Goal: Task Accomplishment & Management: Use online tool/utility

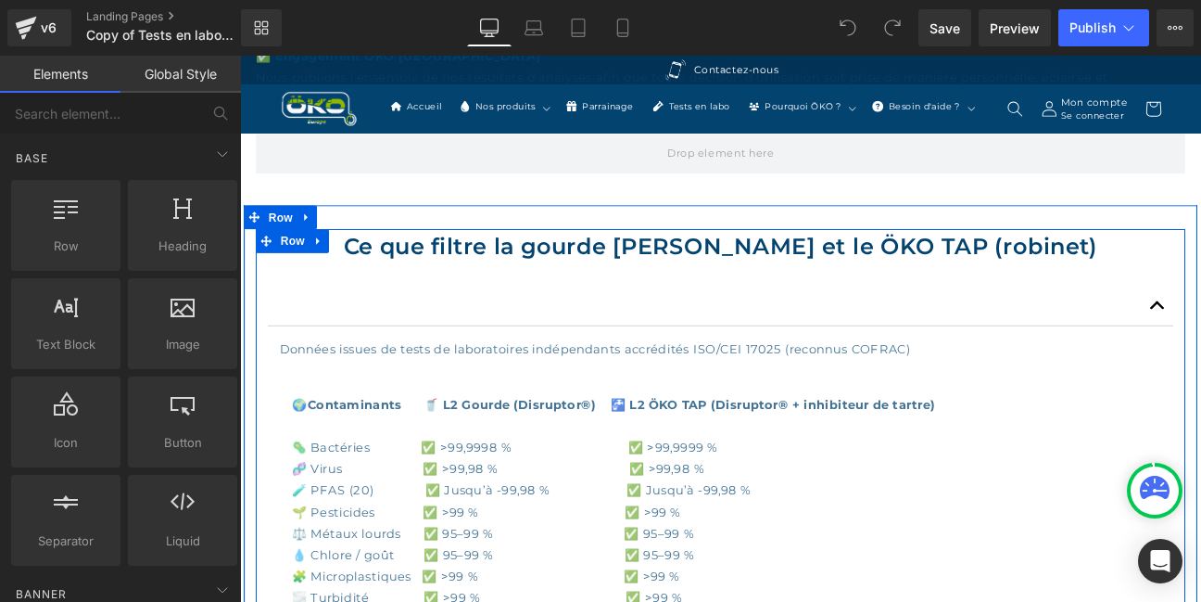
scroll to position [1000, 0]
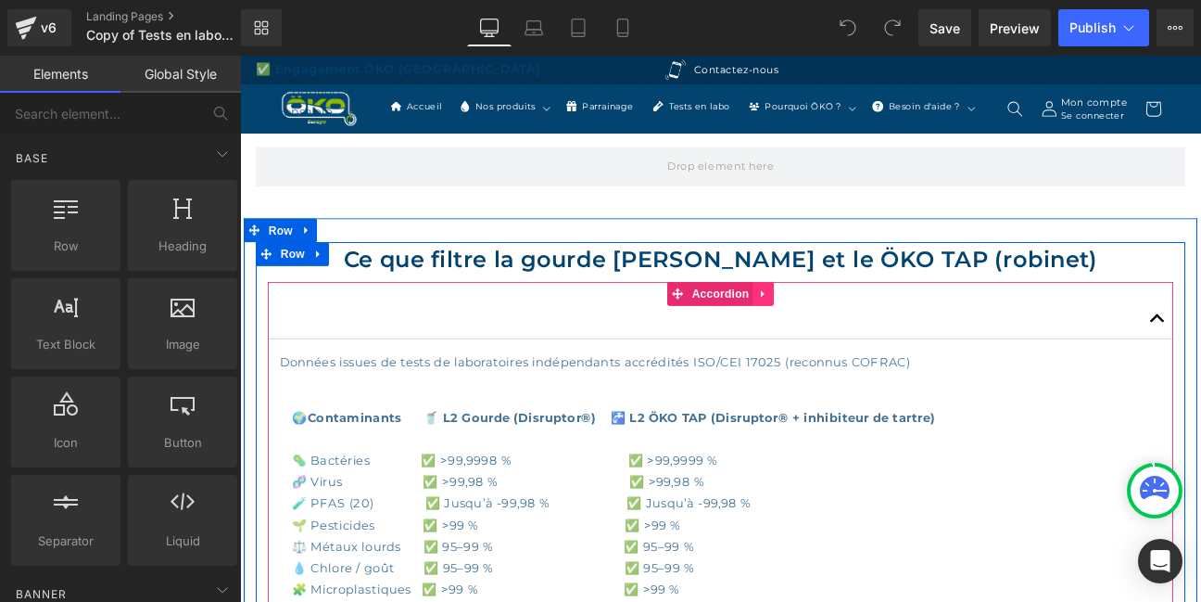
click at [853, 332] on icon at bounding box center [851, 334] width 13 height 14
click at [860, 330] on icon at bounding box center [863, 334] width 13 height 14
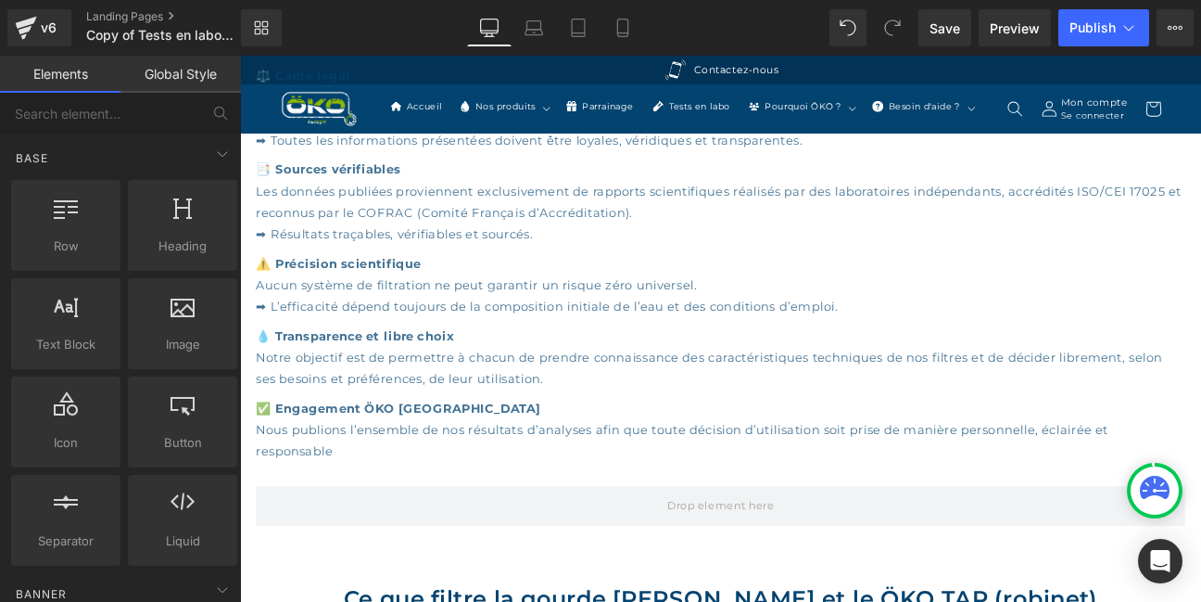
scroll to position [601, 0]
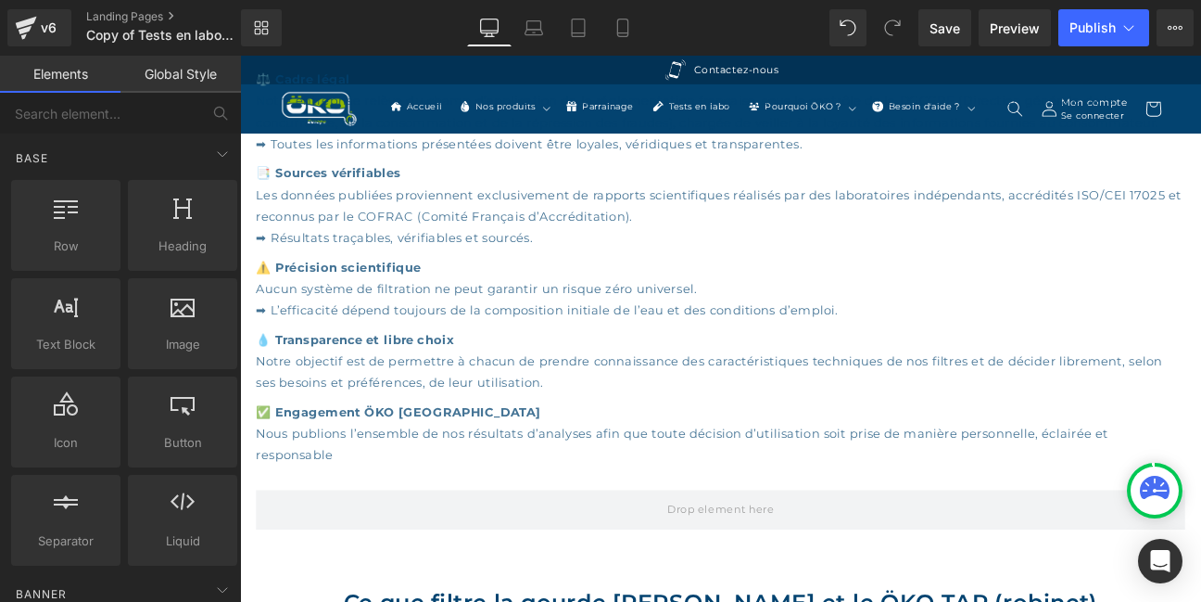
click at [593, 359] on div "⚠️ Précision scientifique Aucun système de filtration ne peut garantir un risqu…" at bounding box center [801, 322] width 1085 height 84
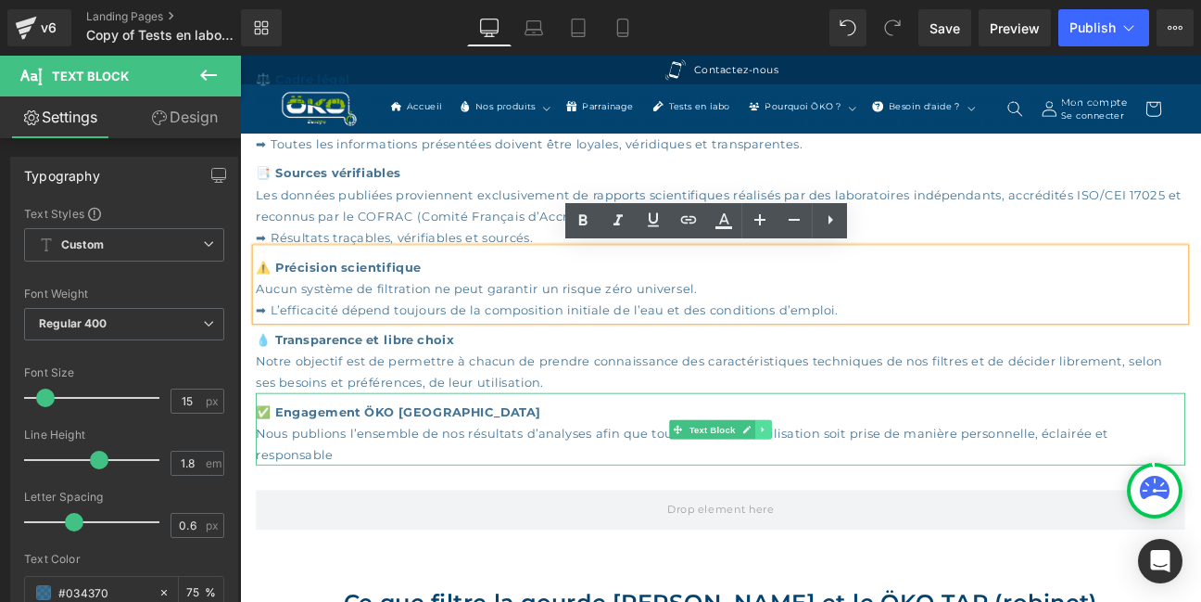
click at [851, 490] on icon at bounding box center [849, 491] width 3 height 6
click at [841, 493] on icon at bounding box center [841, 491] width 10 height 11
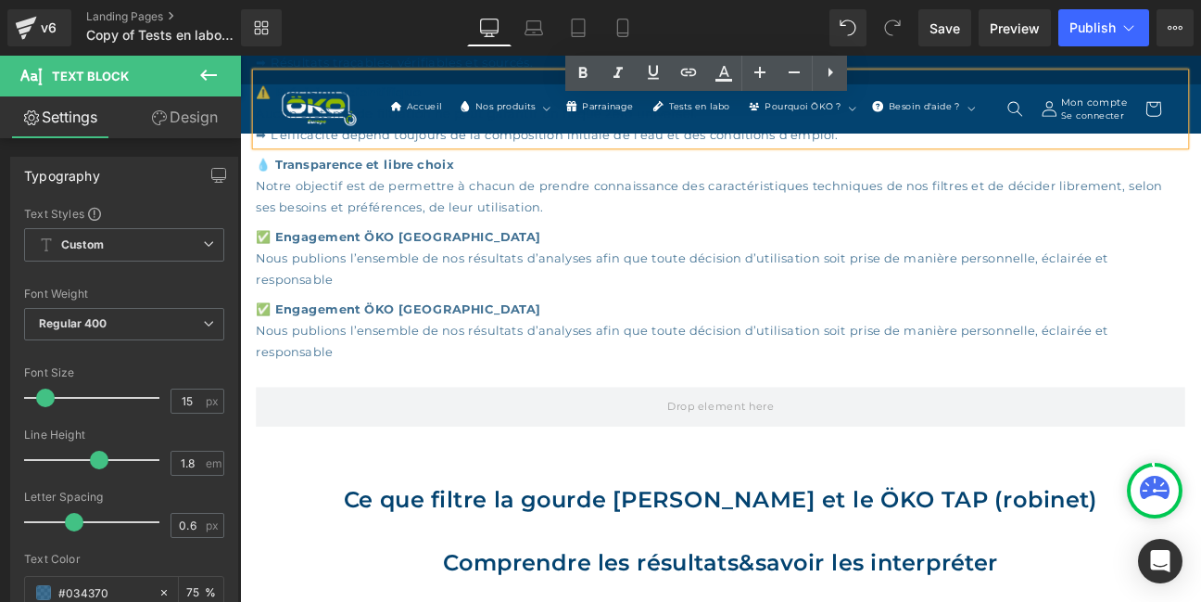
scroll to position [804, 0]
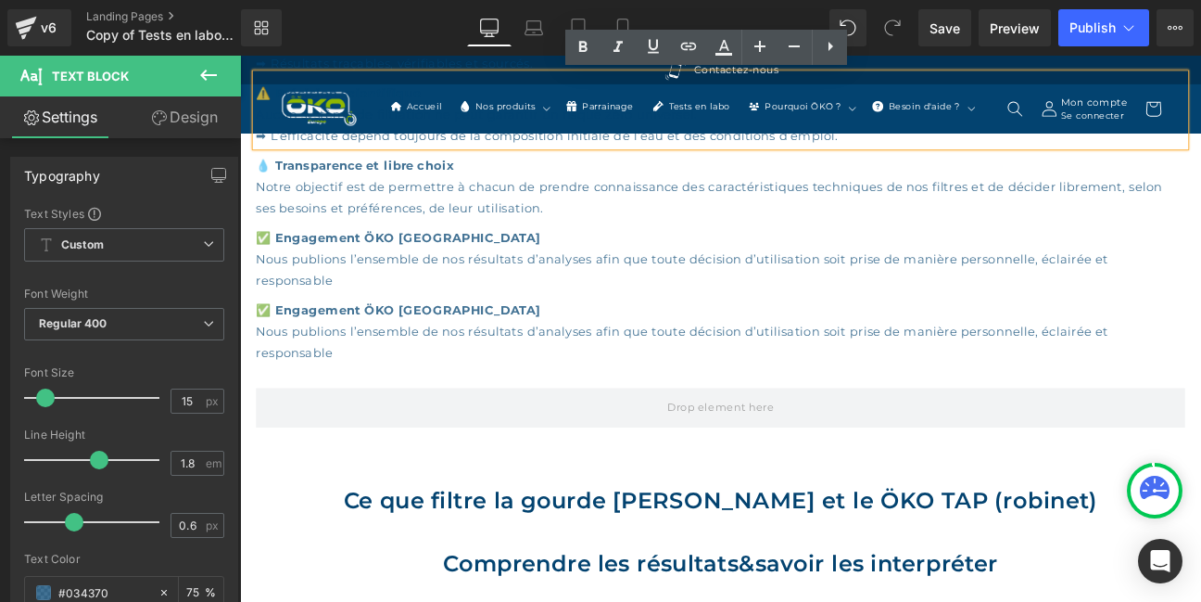
click at [439, 357] on strong "✅ Engagement ÖKO [GEOGRAPHIC_DATA]" at bounding box center [425, 352] width 332 height 18
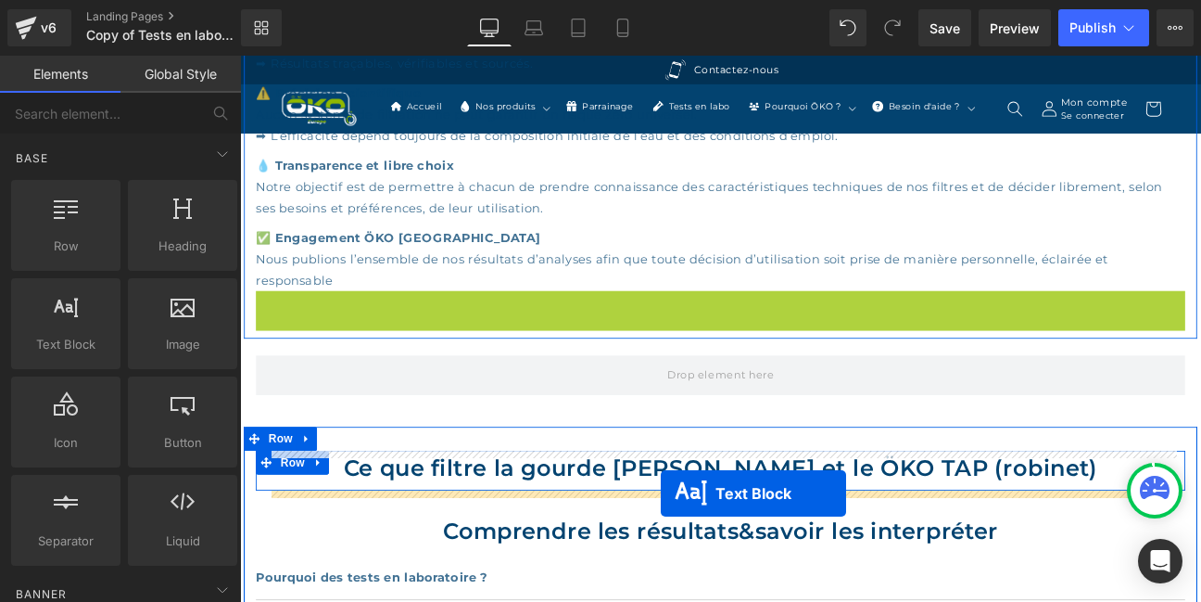
drag, startPoint x: 752, startPoint y: 377, endPoint x: 731, endPoint y: 566, distance: 190.2
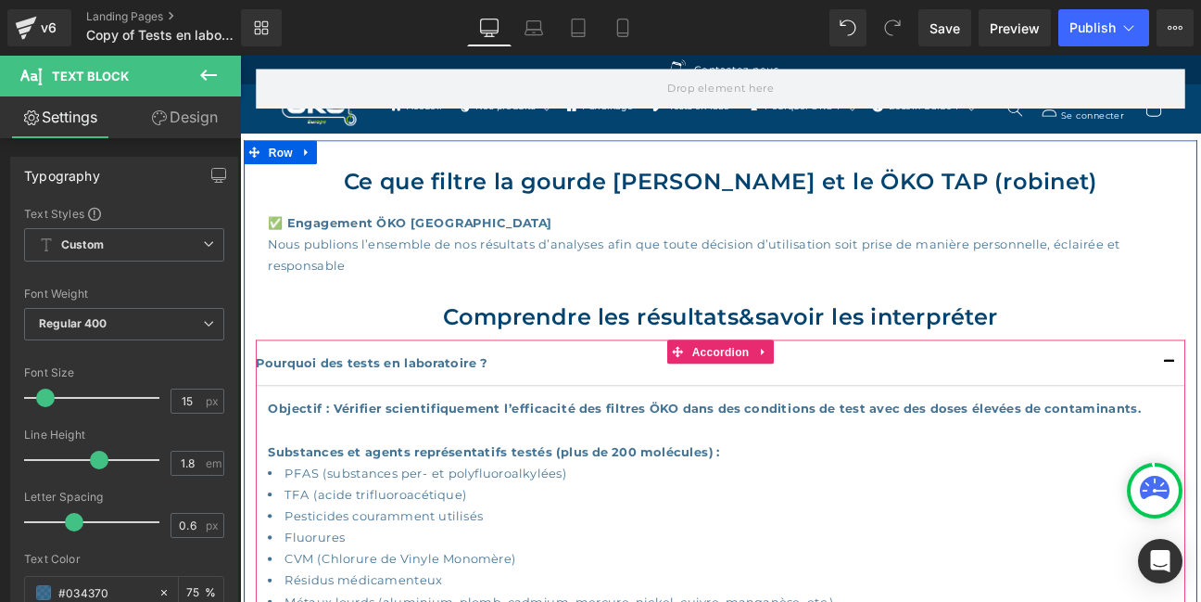
scroll to position [1004, 0]
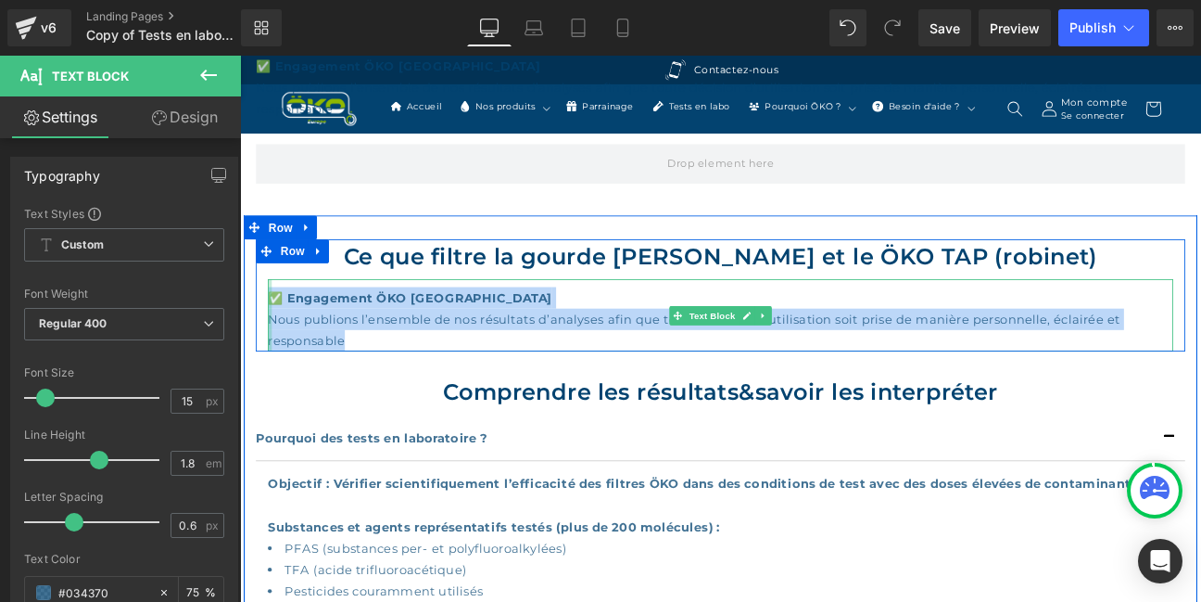
drag, startPoint x: 378, startPoint y: 383, endPoint x: 276, endPoint y: 326, distance: 116.6
click at [276, 326] on div "✅ Engagement ÖKO EUROPE Nous publions l’ensemble de nos résultats d’analyses af…" at bounding box center [801, 358] width 1057 height 84
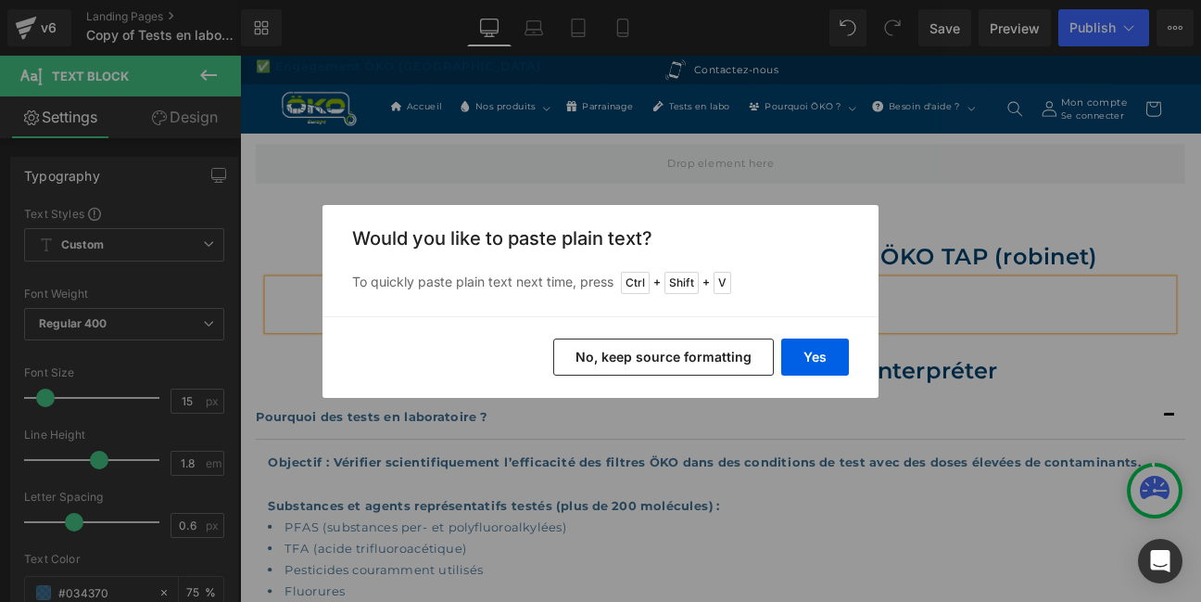
click at [671, 359] on button "No, keep source formatting" at bounding box center [663, 356] width 221 height 37
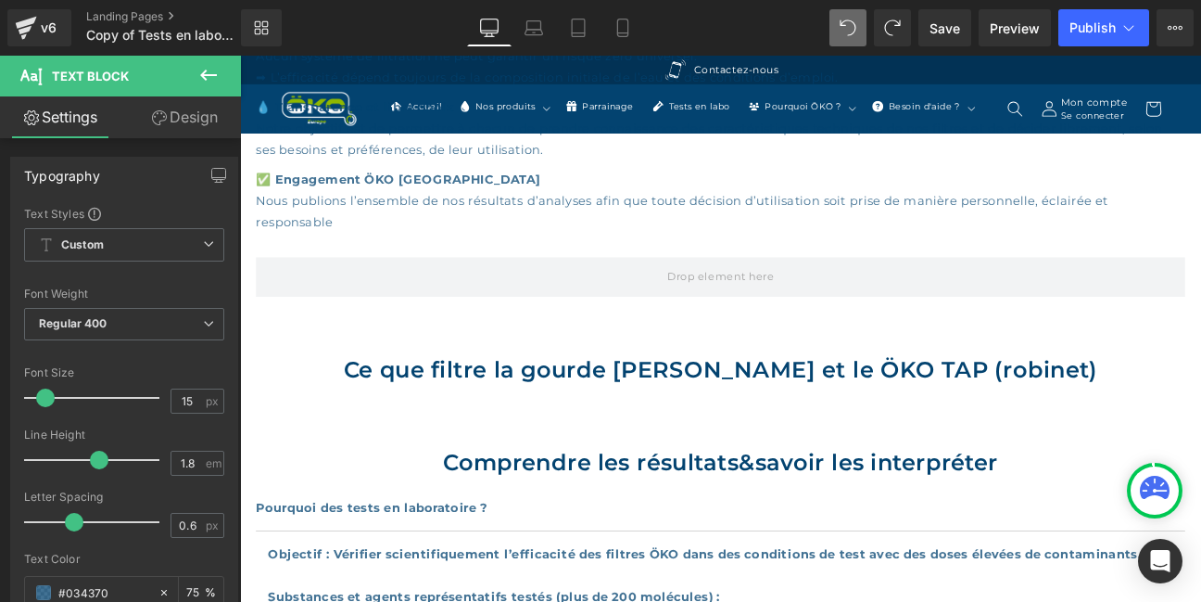
scroll to position [756, 0]
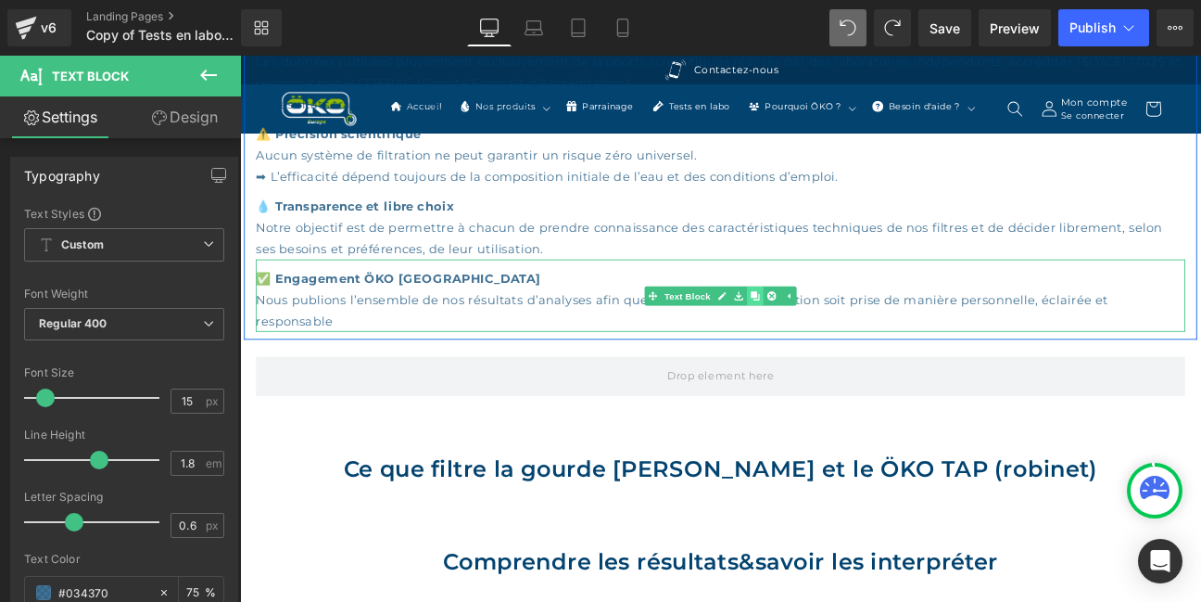
click at [845, 337] on icon at bounding box center [841, 335] width 10 height 10
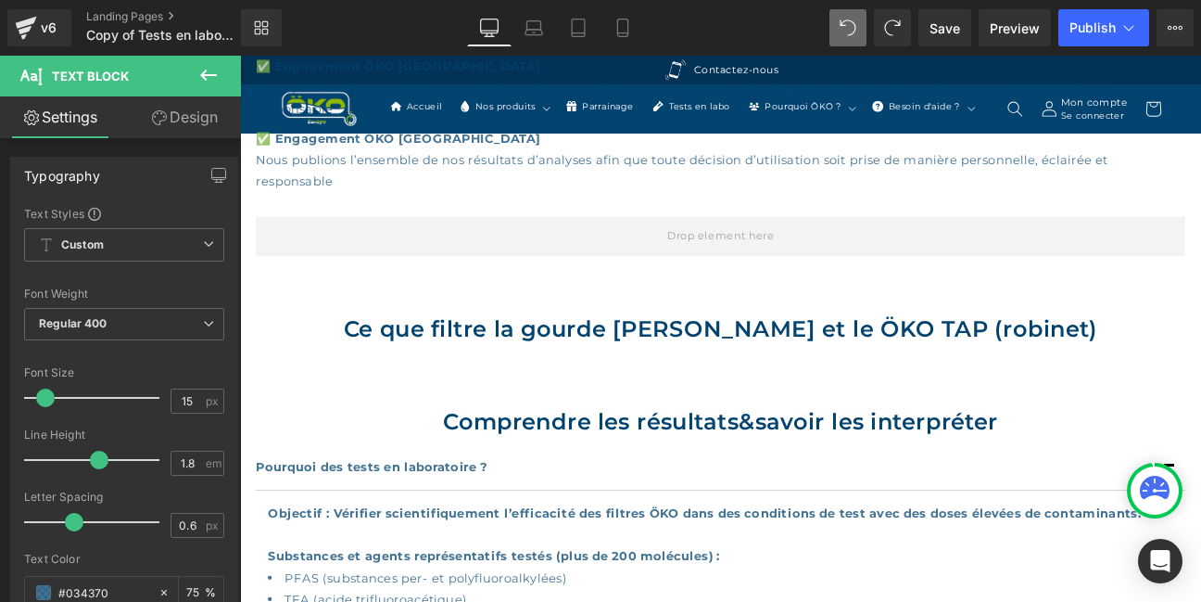
scroll to position [804, 0]
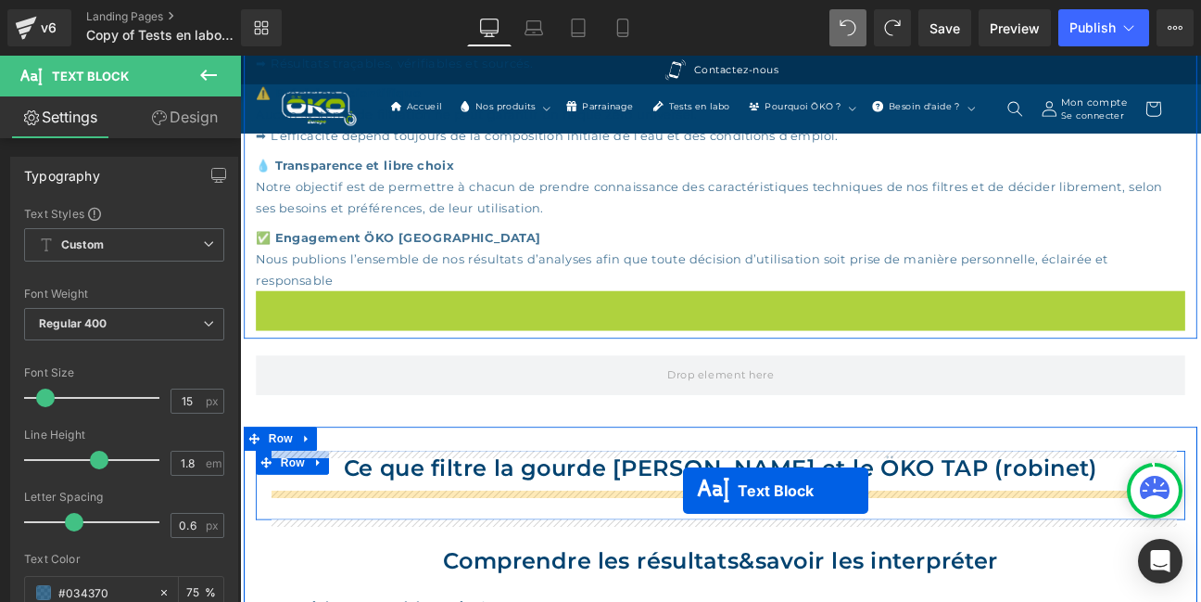
drag, startPoint x: 748, startPoint y: 373, endPoint x: 757, endPoint y: 563, distance: 190.3
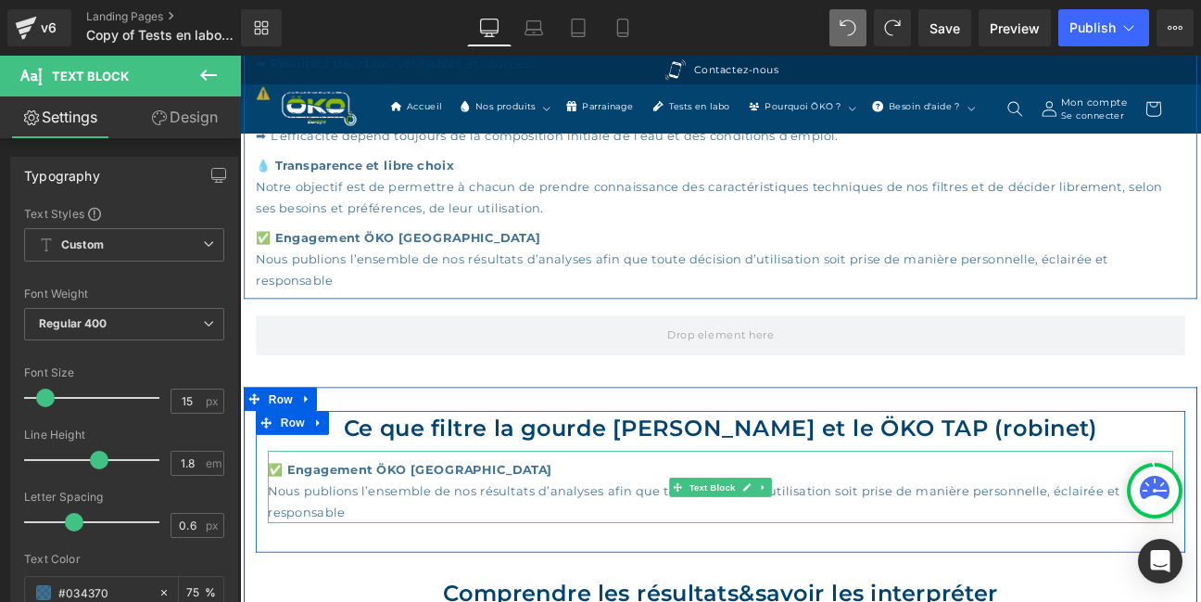
click at [444, 552] on div "✅ Engagement ÖKO EUROPE Nous publions l’ensemble de nos résultats d’analyses af…" at bounding box center [801, 558] width 1057 height 84
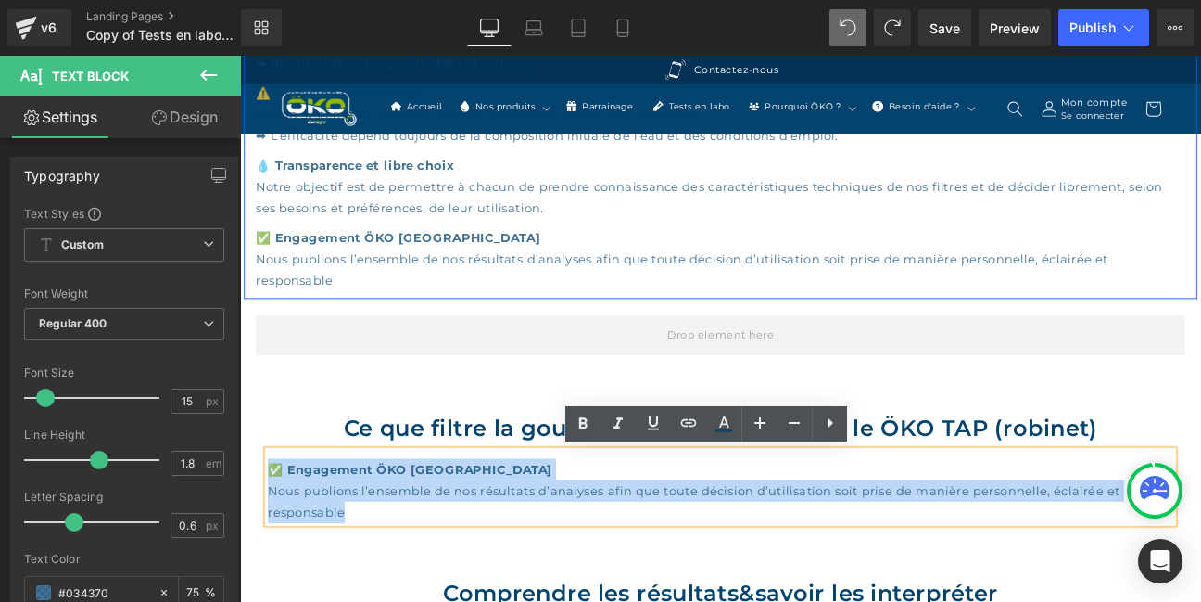
drag, startPoint x: 369, startPoint y: 586, endPoint x: 265, endPoint y: 536, distance: 115.3
click at [265, 536] on div "Ce que filtre la gourde [PERSON_NAME] et le ÖKO TAP (robinet) Heading ✅ Engagem…" at bounding box center [801, 552] width 1085 height 165
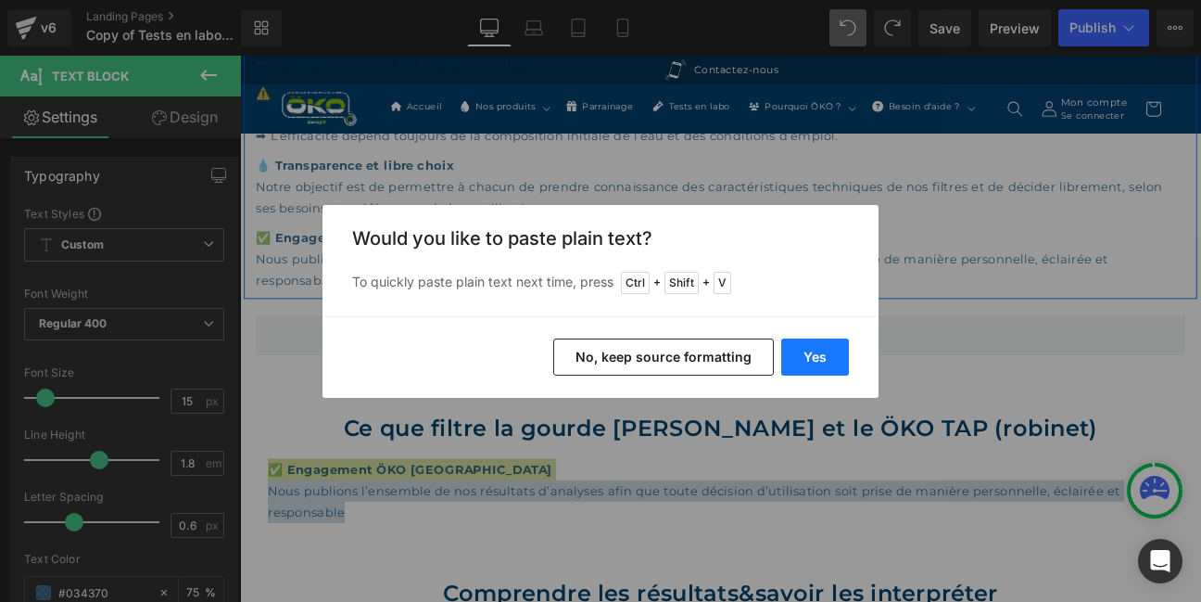
click at [809, 351] on button "Yes" at bounding box center [816, 356] width 68 height 37
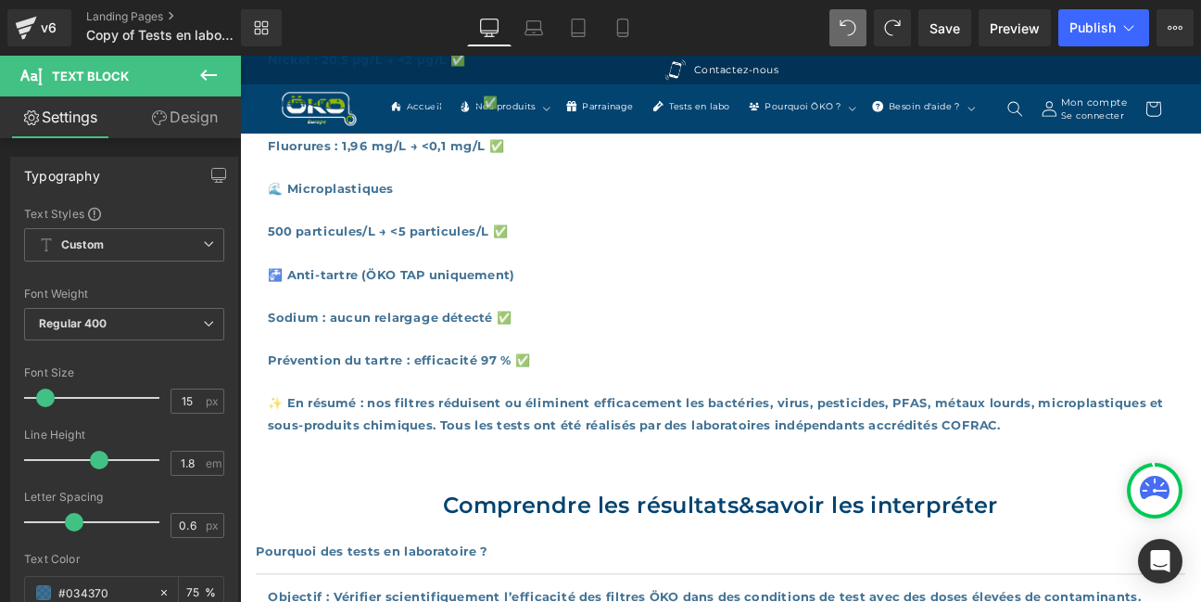
scroll to position [2234, 0]
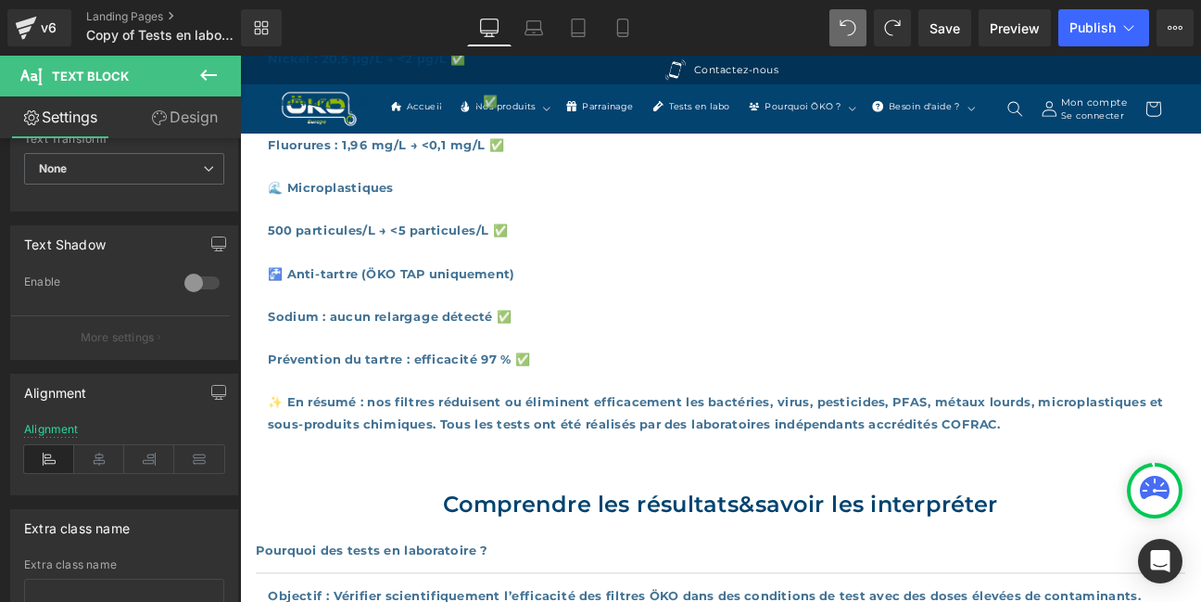
scroll to position [570, 0]
click at [90, 458] on icon at bounding box center [99, 457] width 50 height 28
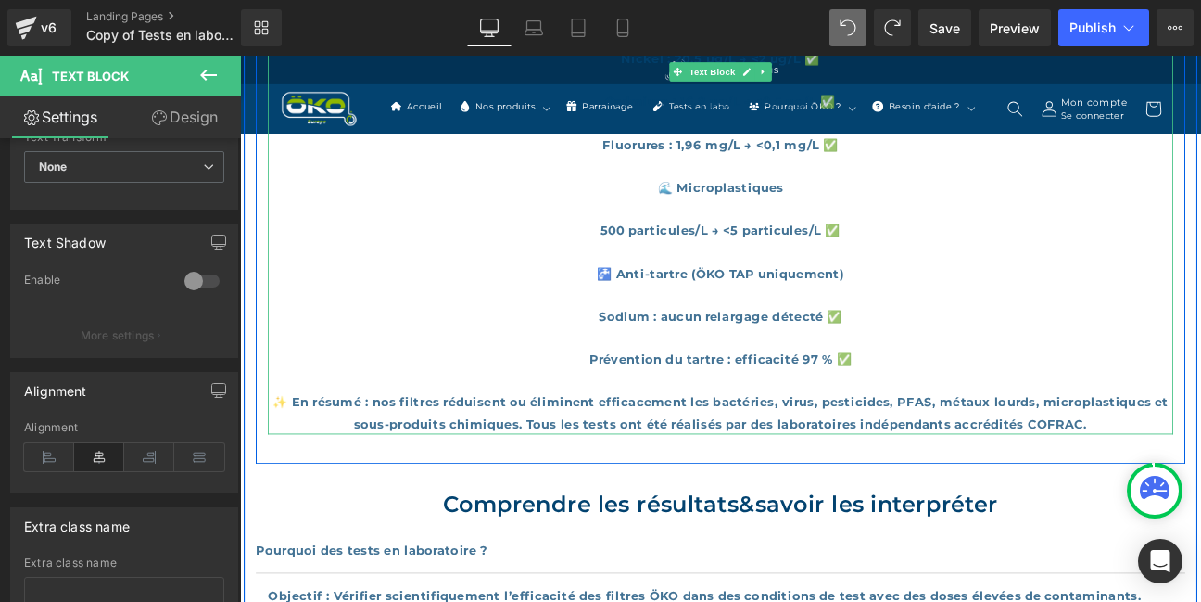
drag, startPoint x: 1012, startPoint y: 463, endPoint x: 1155, endPoint y: 426, distance: 147.5
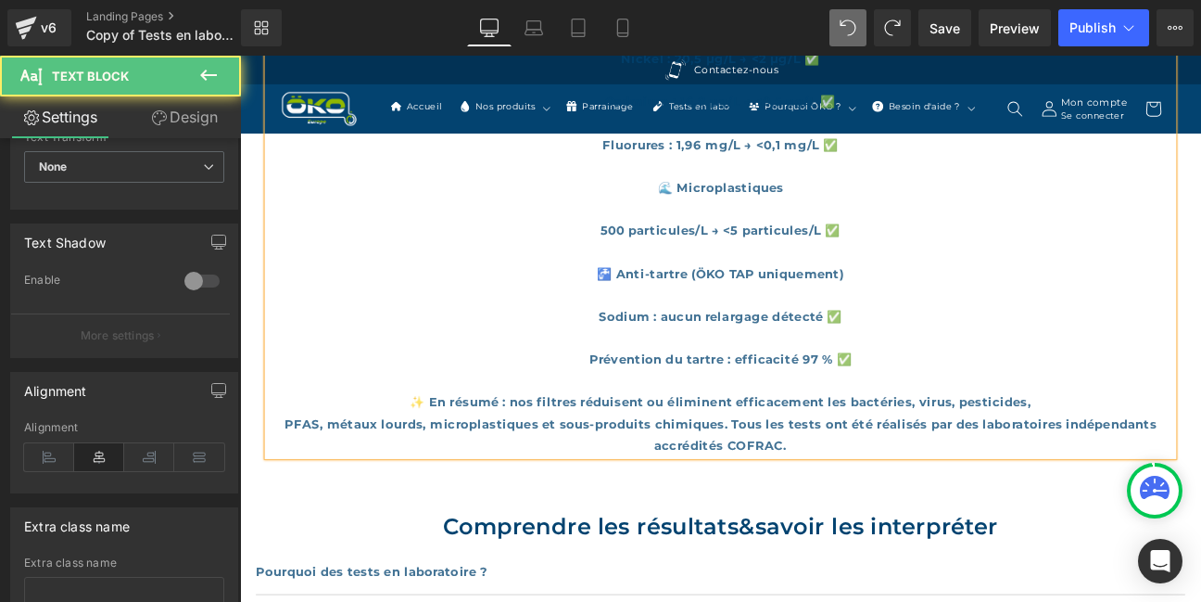
click at [893, 508] on div "PFAS, métaux lourds, microplastiques et sous-produits chimiques. Tous les tests…" at bounding box center [801, 497] width 1057 height 50
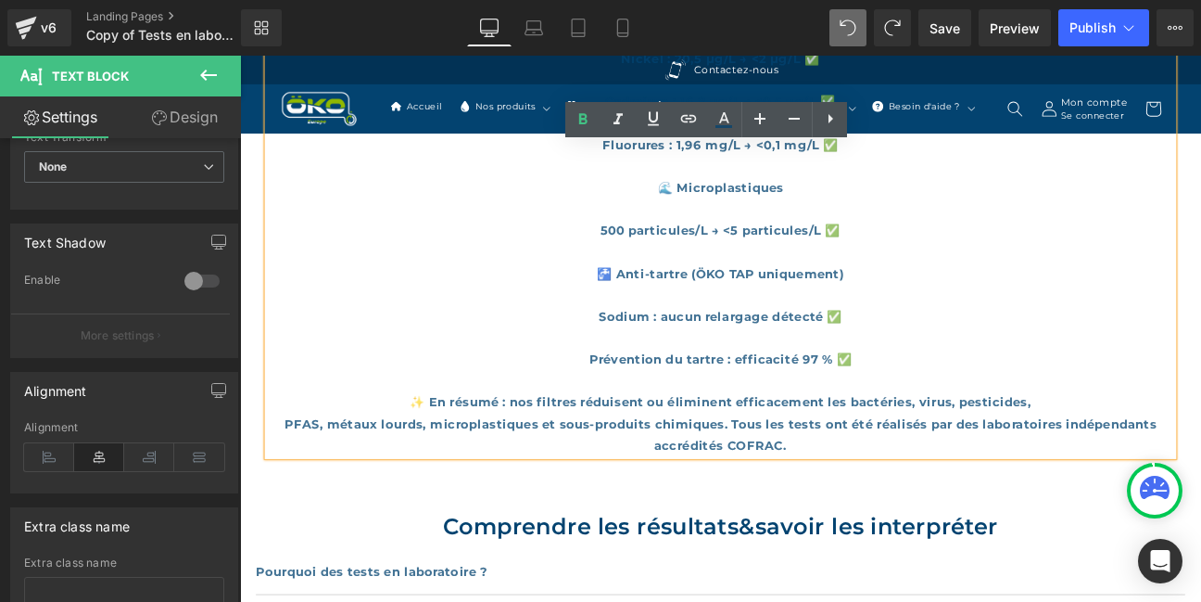
click at [813, 484] on strong "PFAS, métaux lourds, microplastiques et sous-produits chimiques. Tous les tests…" at bounding box center [801, 497] width 1018 height 43
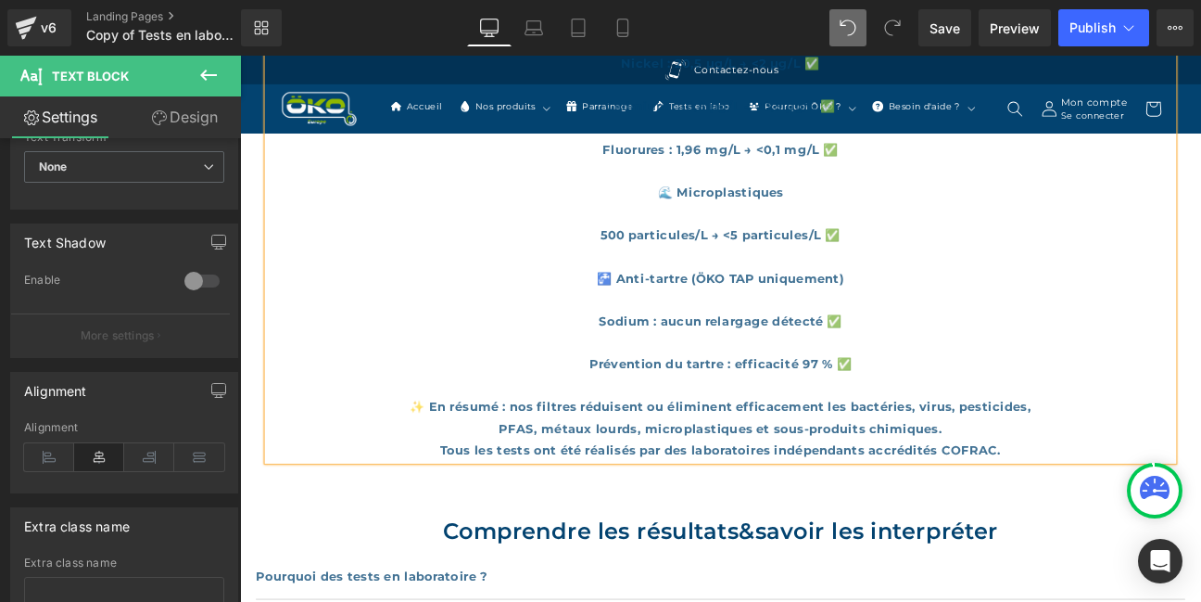
scroll to position [2234, 0]
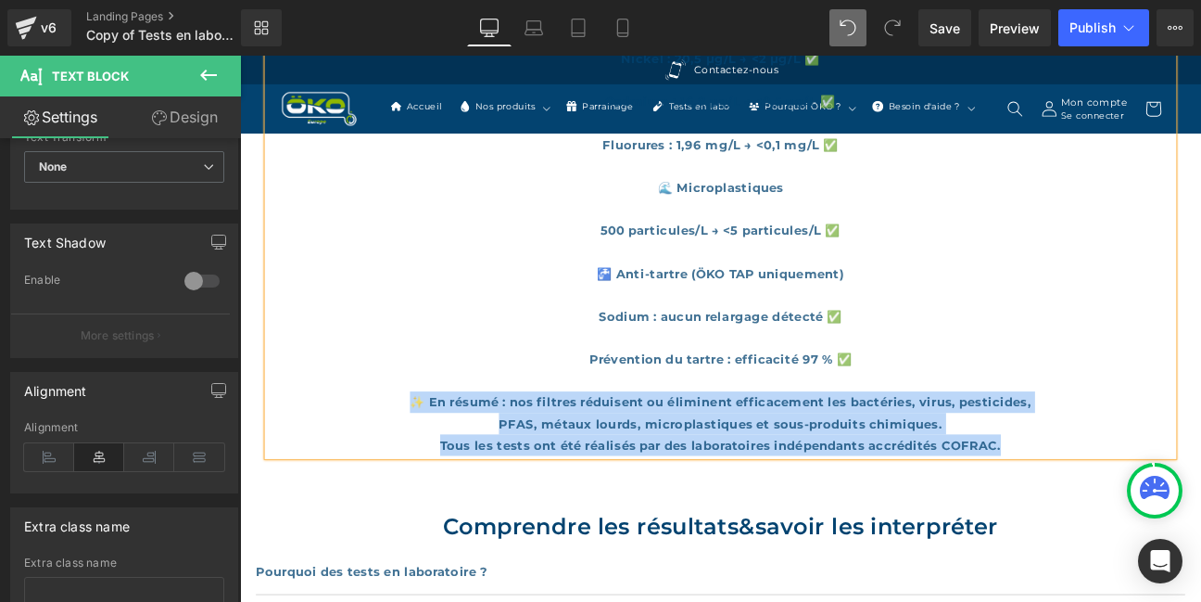
drag, startPoint x: 1143, startPoint y: 510, endPoint x: 413, endPoint y: 468, distance: 730.8
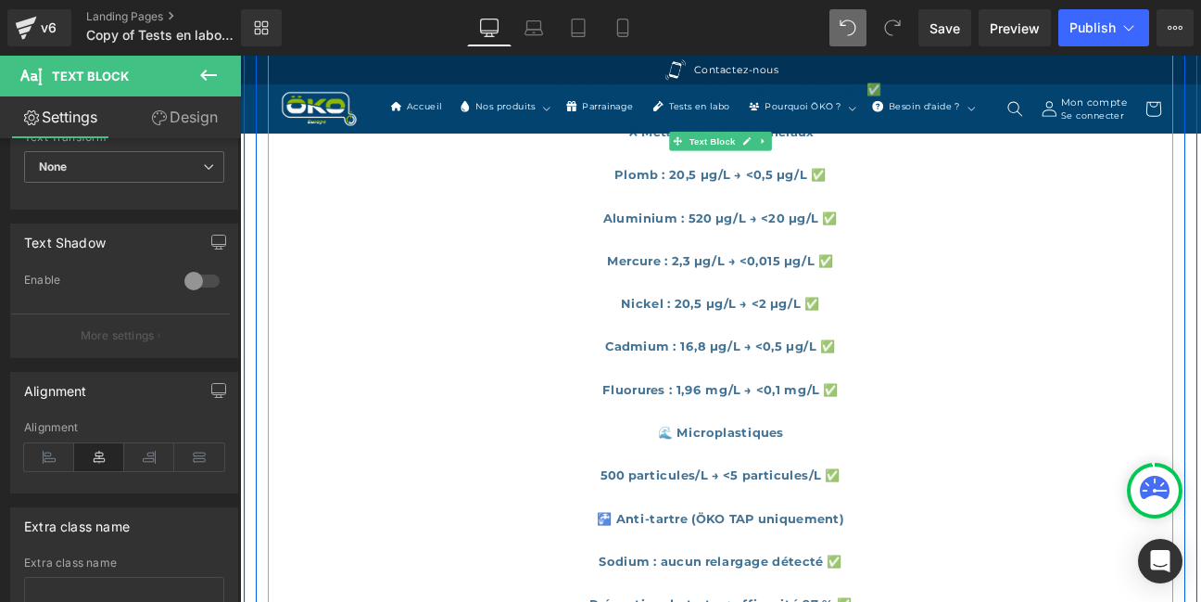
scroll to position [2034, 0]
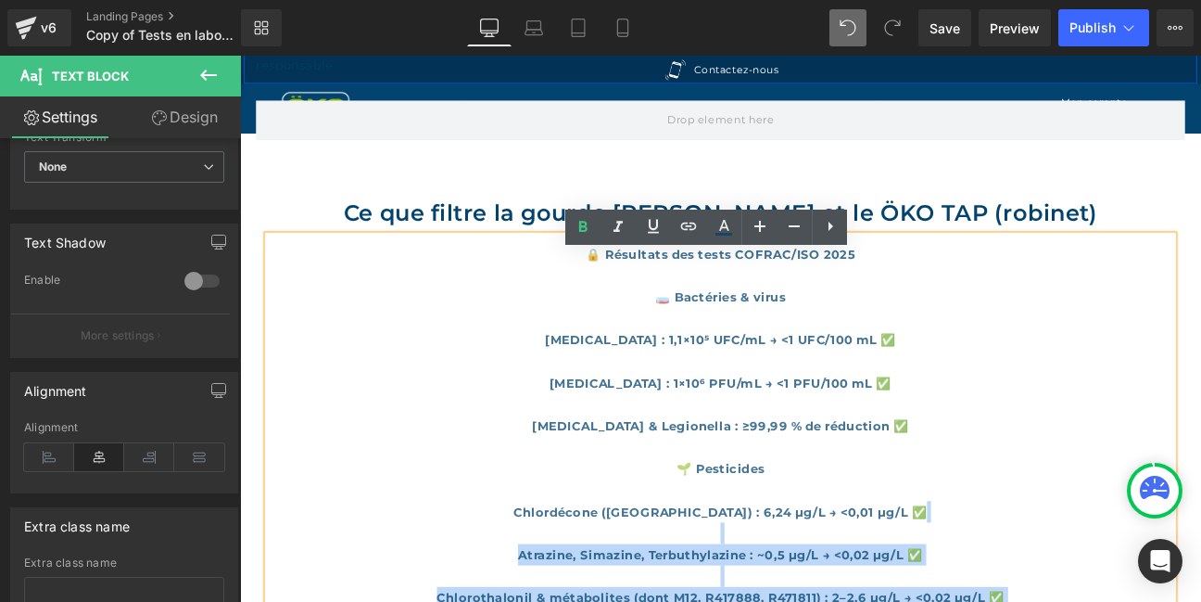
scroll to position [1033, 0]
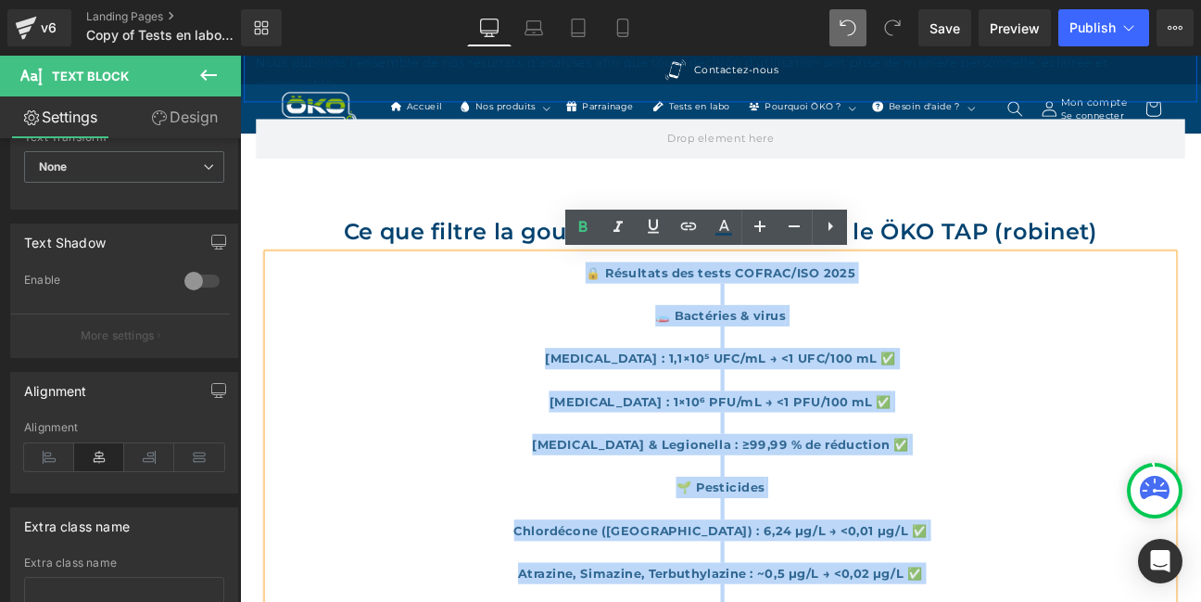
drag, startPoint x: 959, startPoint y: 605, endPoint x: 610, endPoint y: 311, distance: 455.9
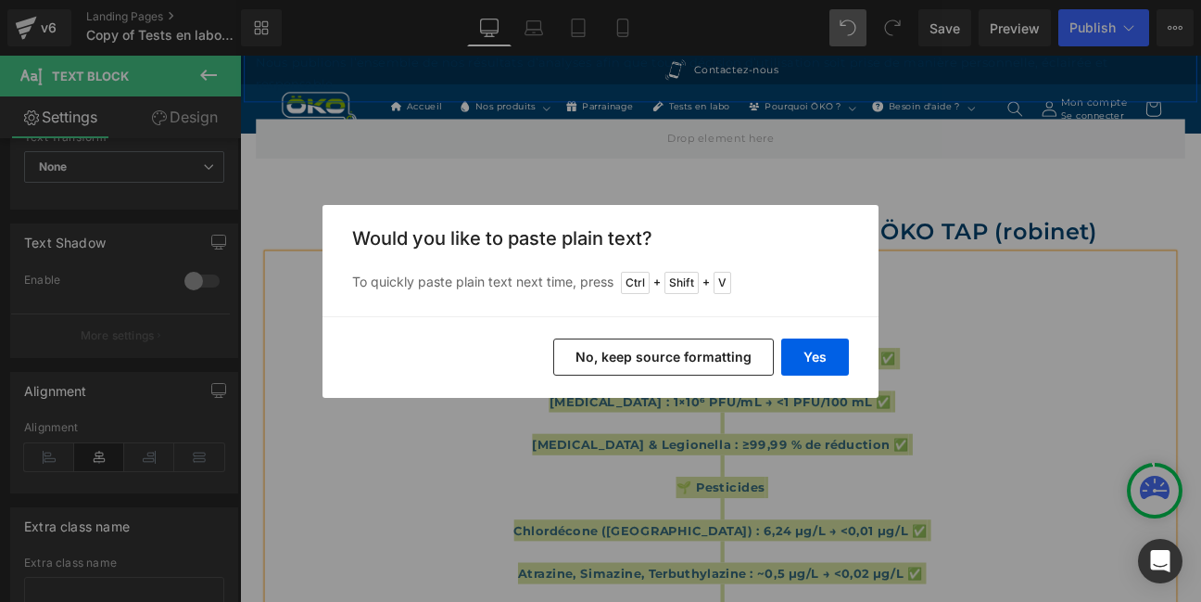
click at [715, 349] on button "No, keep source formatting" at bounding box center [663, 356] width 221 height 37
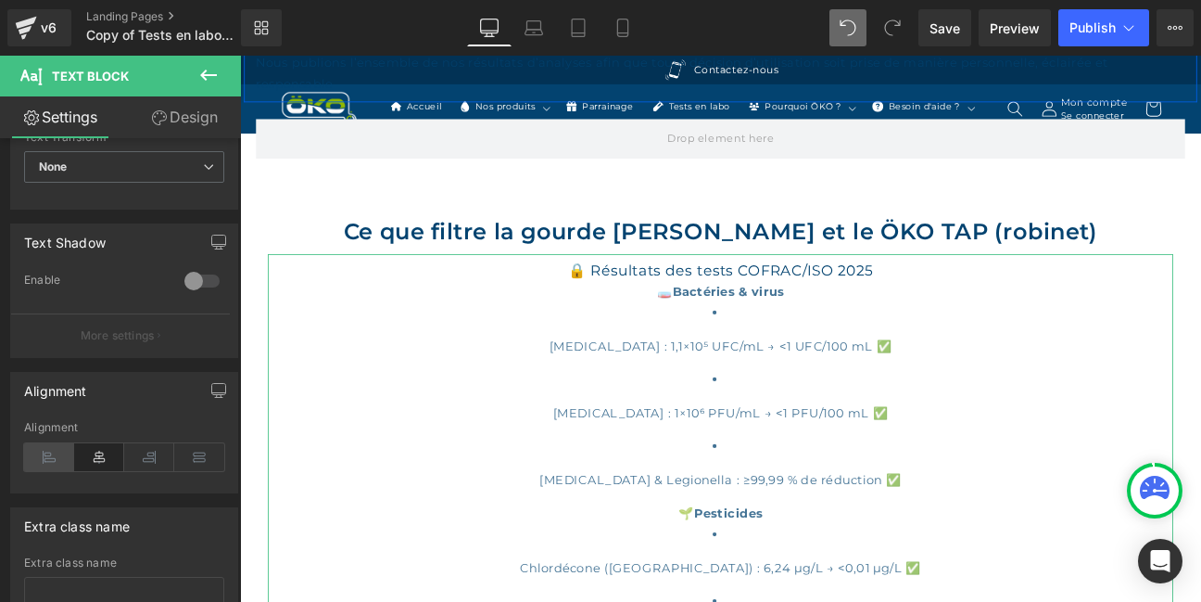
click at [53, 456] on icon at bounding box center [49, 457] width 50 height 28
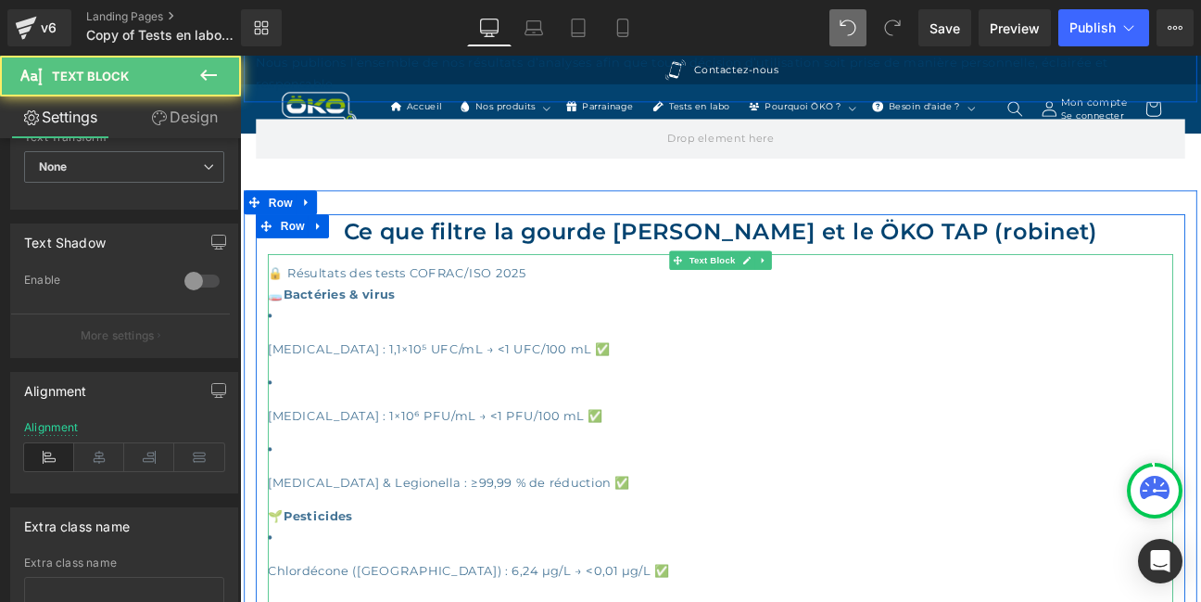
click at [279, 397] on p "[MEDICAL_DATA] : 1,1×10⁵ UFC/mL → <1 UFC/100 mL ✅" at bounding box center [801, 398] width 1057 height 25
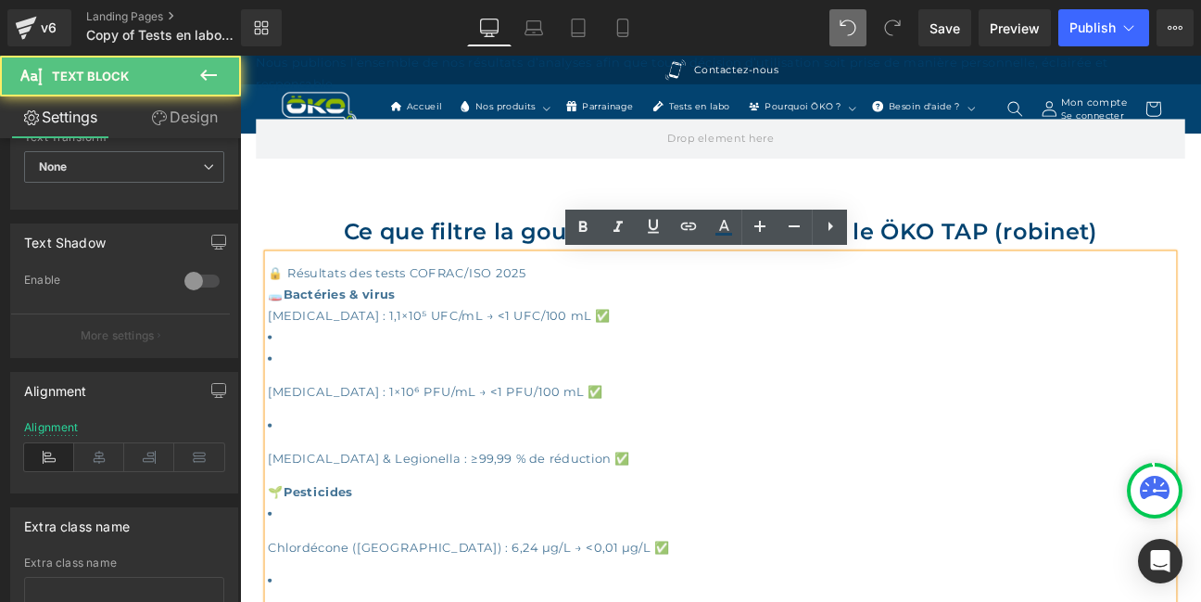
drag, startPoint x: 275, startPoint y: 383, endPoint x: 276, endPoint y: 368, distance: 14.9
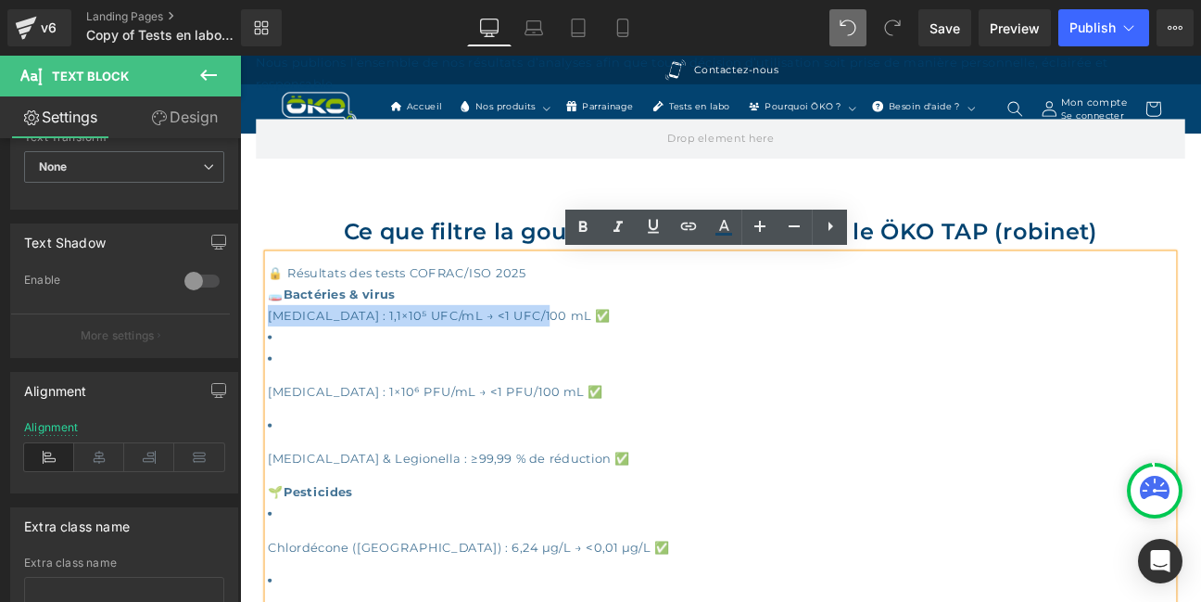
drag, startPoint x: 273, startPoint y: 359, endPoint x: 586, endPoint y: 360, distance: 312.4
click at [586, 360] on p "[MEDICAL_DATA] : 1,1×10⁵ UFC/mL → <1 UFC/100 mL ✅" at bounding box center [801, 359] width 1057 height 25
copy p "[MEDICAL_DATA] : 1,1×10⁵ UFC/mL → <1 UFC/100 mL ✅"
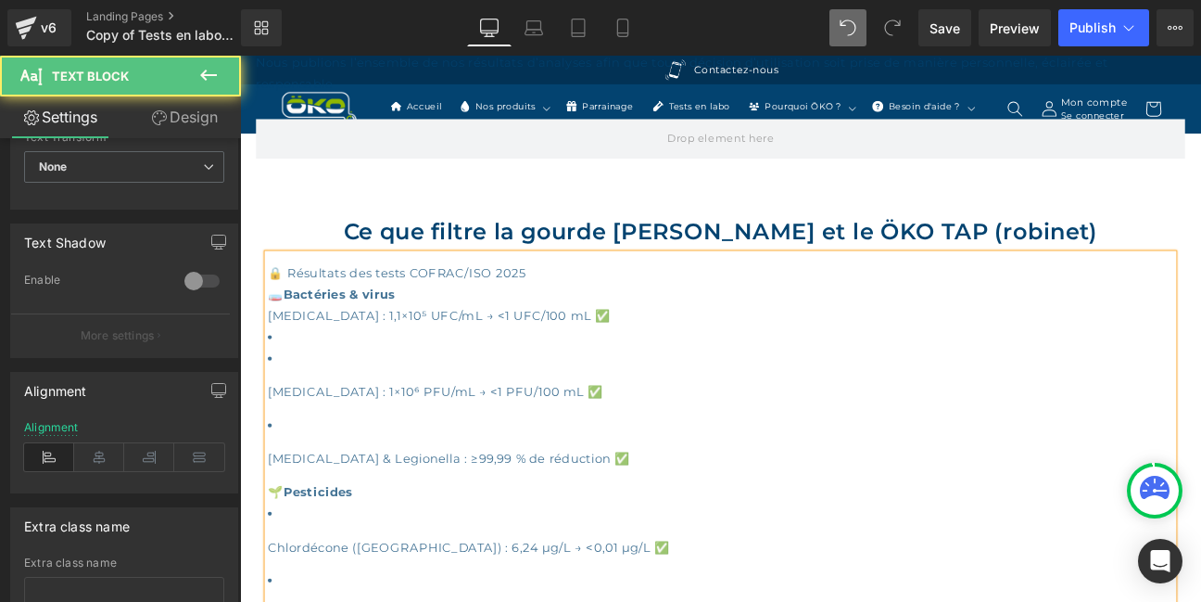
click at [340, 388] on li at bounding box center [801, 384] width 1057 height 25
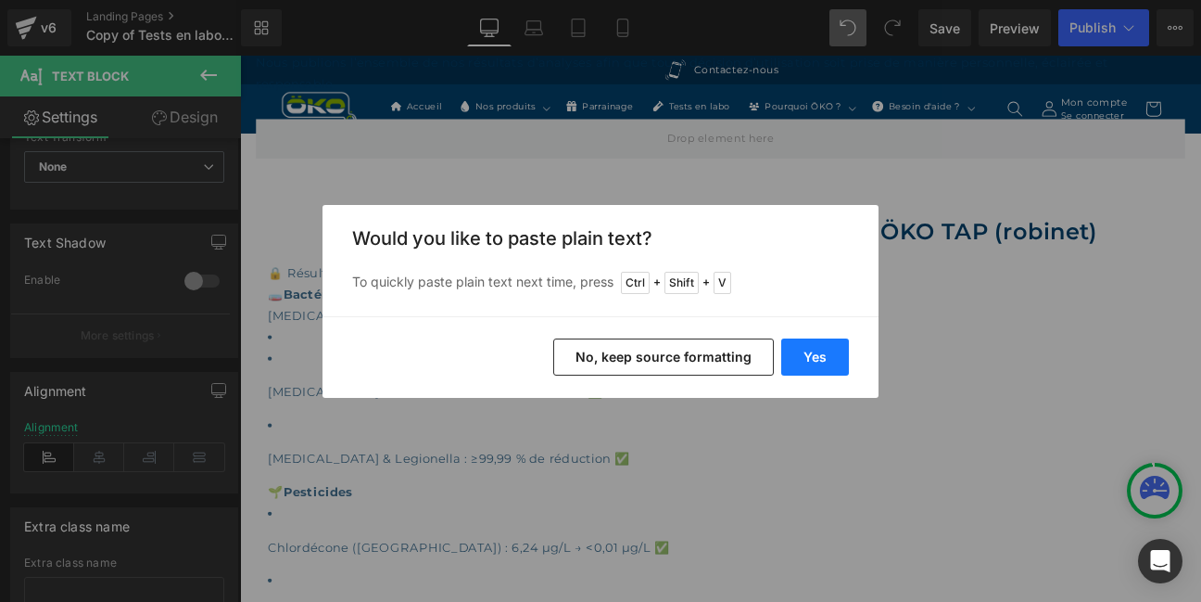
click at [813, 357] on button "Yes" at bounding box center [816, 356] width 68 height 37
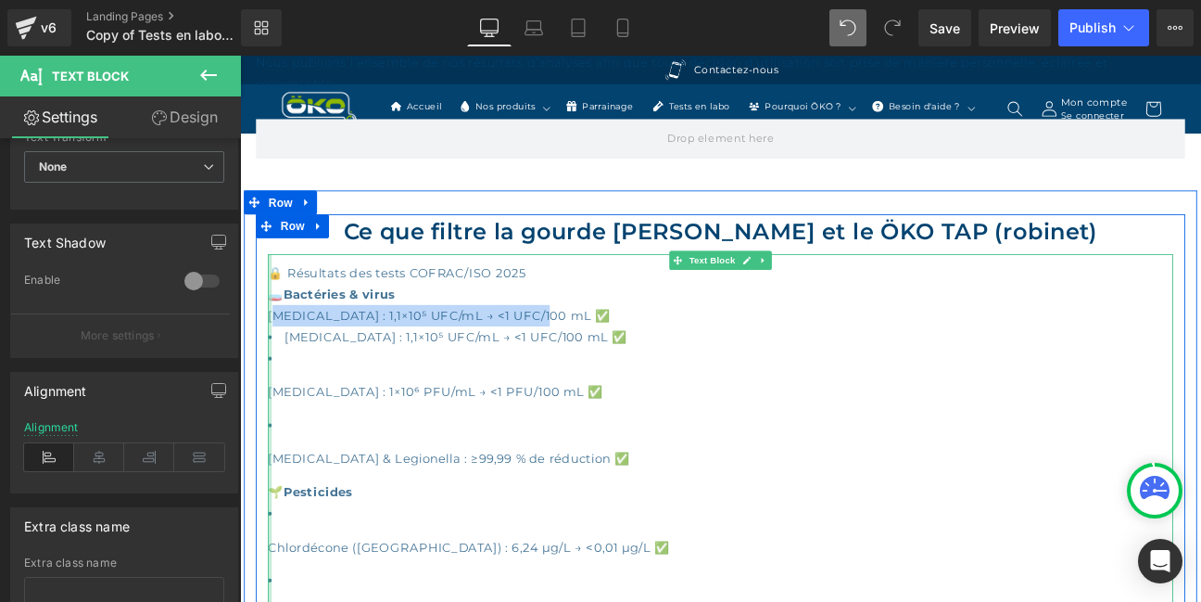
drag, startPoint x: 578, startPoint y: 357, endPoint x: 278, endPoint y: 357, distance: 300.4
click at [278, 357] on p "[MEDICAL_DATA] : 1,1×10⁵ UFC/mL → <1 UFC/100 mL ✅" at bounding box center [801, 359] width 1057 height 25
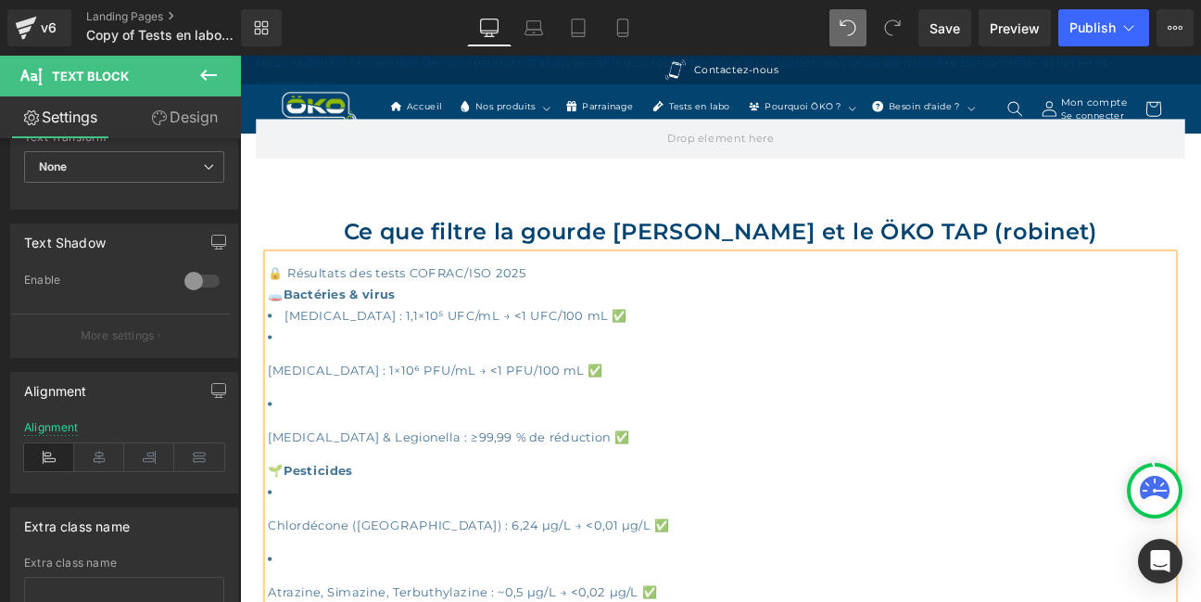
click at [277, 416] on p "[MEDICAL_DATA] : 1×10⁶ PFU/mL → <1 PFU/100 mL ✅" at bounding box center [801, 423] width 1057 height 25
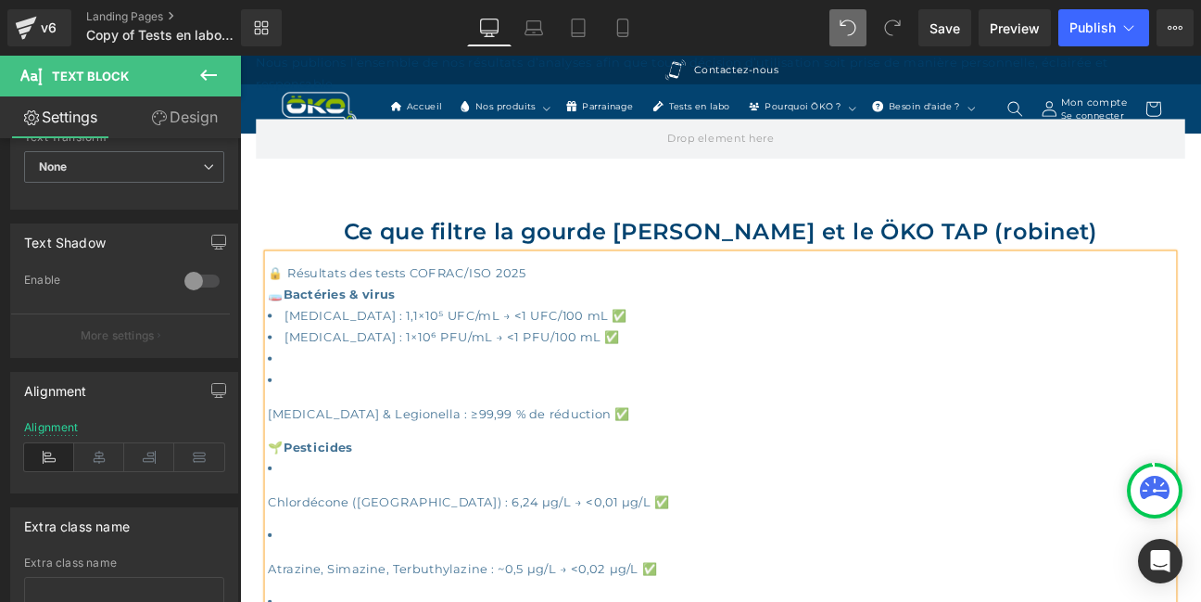
click at [276, 471] on p "[MEDICAL_DATA] & Legionella : ≥99,99 % de réduction ✅" at bounding box center [801, 473] width 1057 height 25
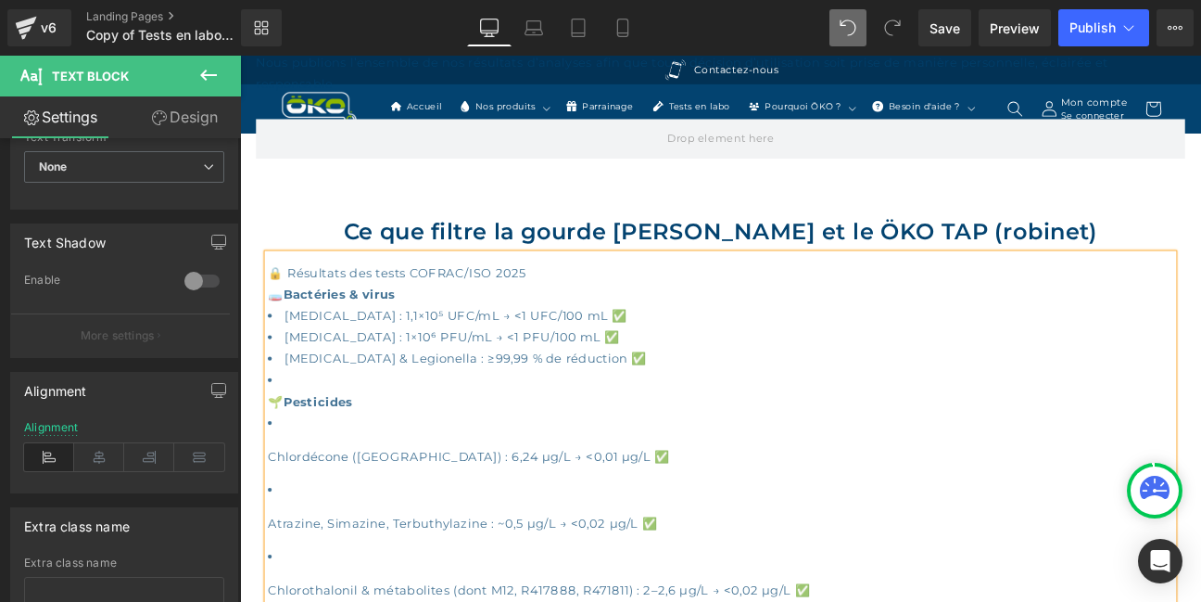
click at [287, 431] on li at bounding box center [801, 434] width 1057 height 25
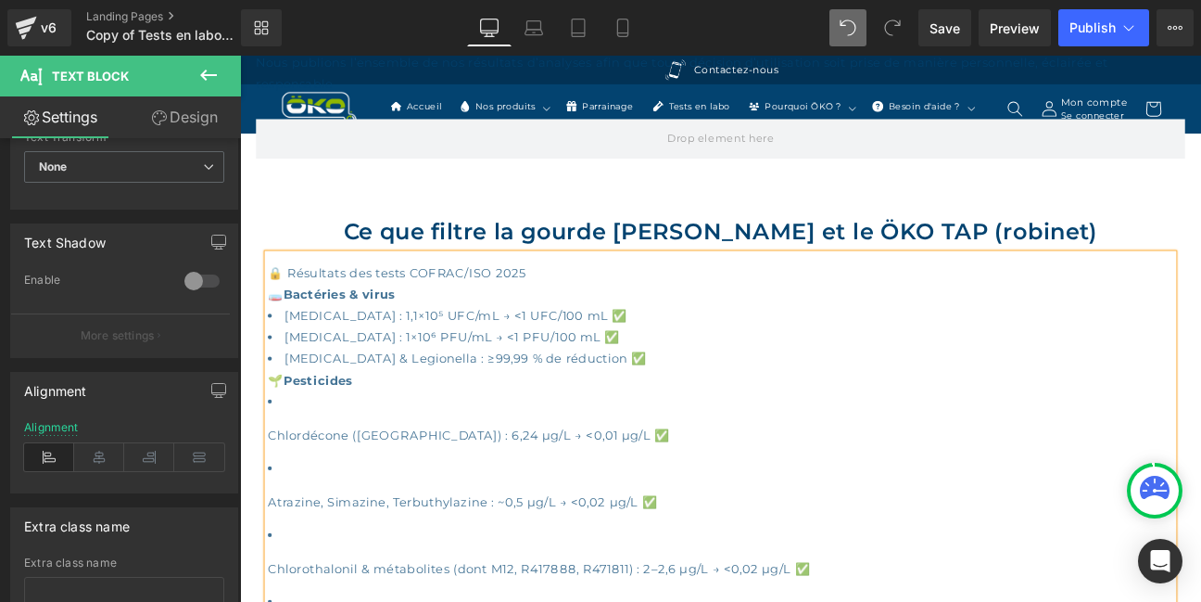
click at [278, 501] on p "Chlordécone ([GEOGRAPHIC_DATA]) : 6,24 µg/L → <0,01 µg/L ✅" at bounding box center [801, 498] width 1057 height 25
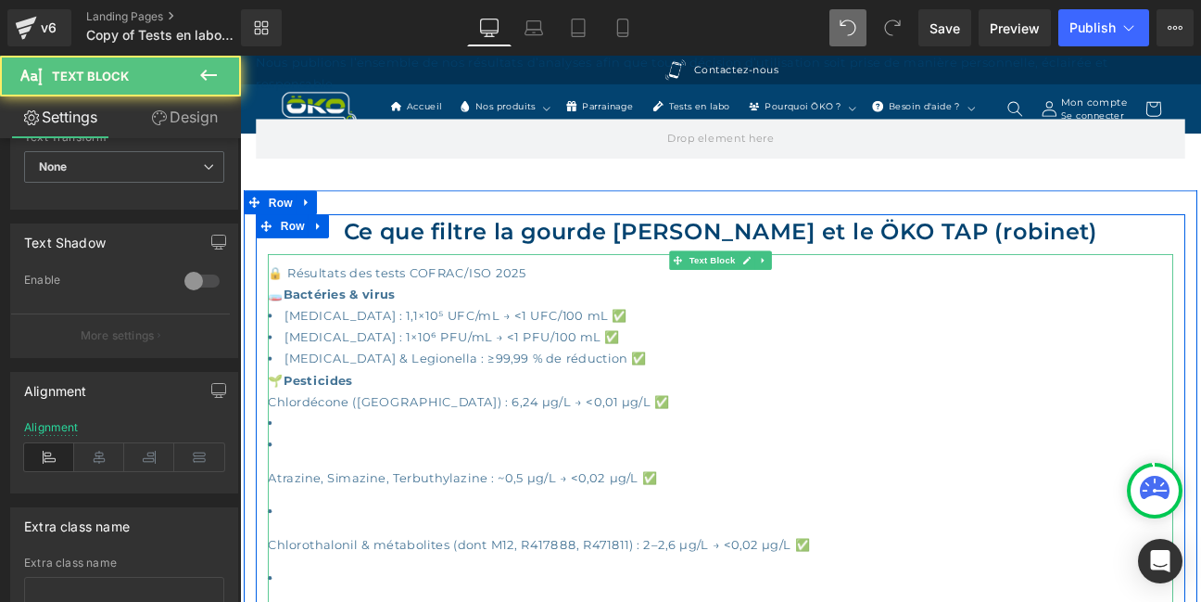
click at [278, 556] on p "Atrazine, Simazine, Terbuthylazine : ~0,5 µg/L → <0,02 µg/L ✅" at bounding box center [801, 548] width 1057 height 25
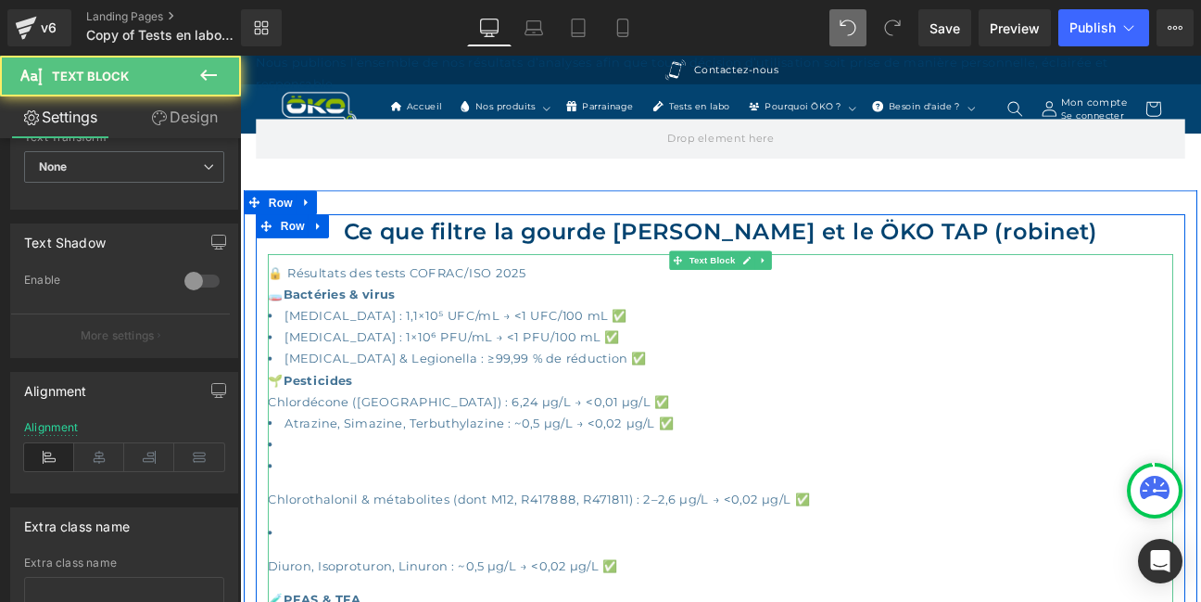
click at [278, 463] on p "Chlordécone ([GEOGRAPHIC_DATA]) : 6,24 µg/L → <0,01 µg/L ✅" at bounding box center [801, 459] width 1057 height 25
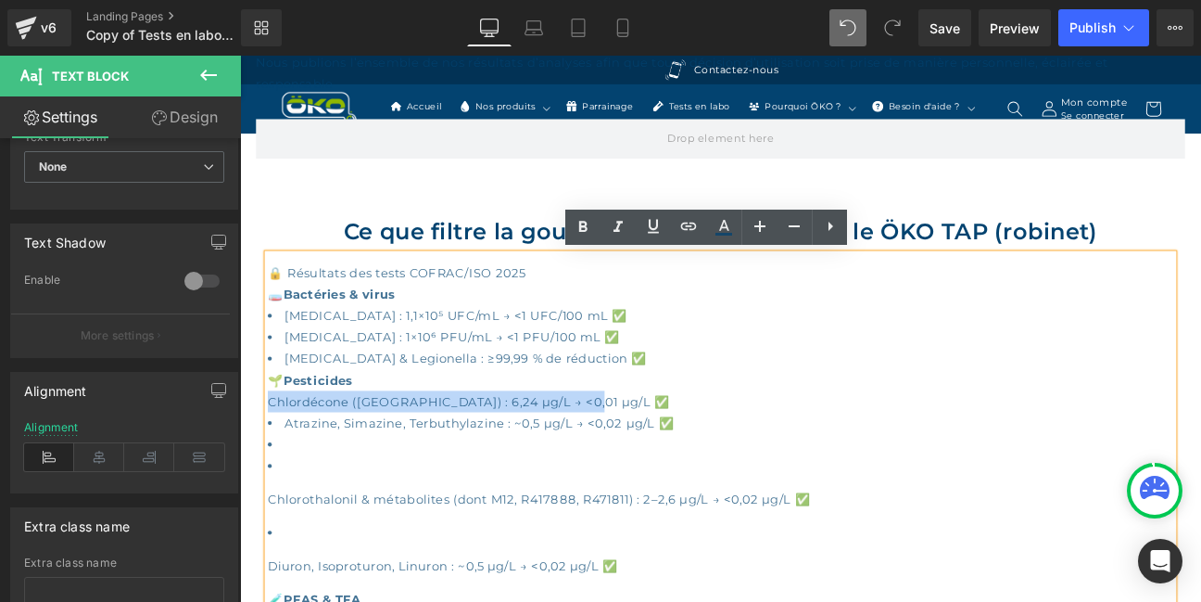
drag, startPoint x: 274, startPoint y: 455, endPoint x: 661, endPoint y: 457, distance: 386.6
click at [661, 457] on p "Chlordécone ([GEOGRAPHIC_DATA]) : 6,24 µg/L → <0,01 µg/L ✅" at bounding box center [801, 459] width 1057 height 25
copy p "Chlordécone ([GEOGRAPHIC_DATA]) : 6,24 µg/L → <0,01 µg/L ✅"
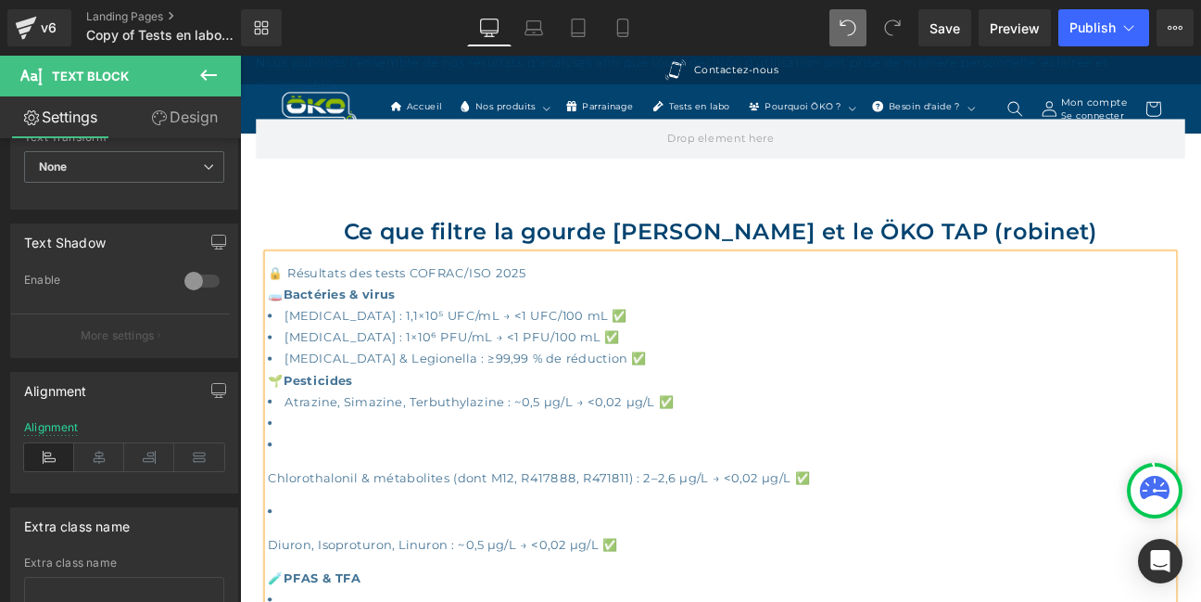
click at [322, 485] on li at bounding box center [801, 484] width 1057 height 25
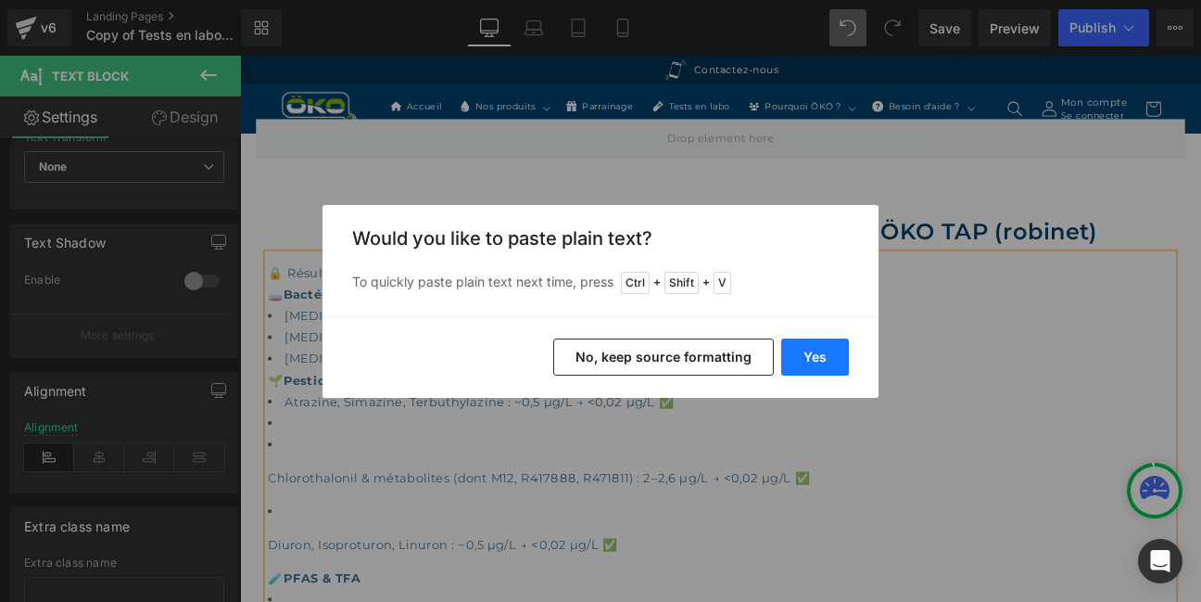
click at [824, 354] on button "Yes" at bounding box center [816, 356] width 68 height 37
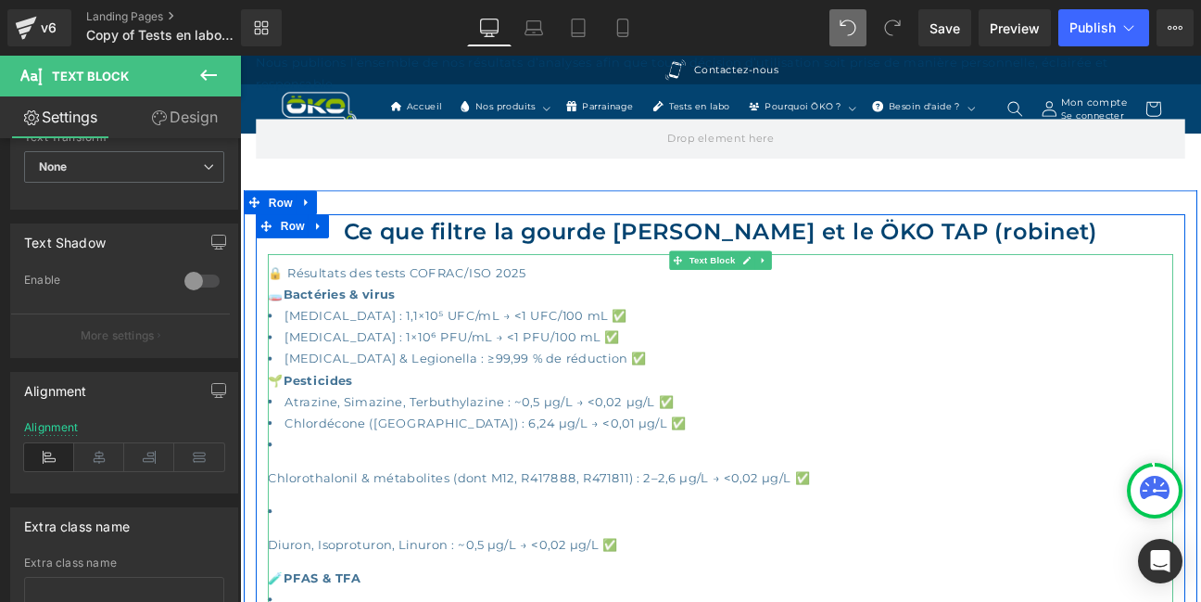
click at [283, 548] on p "Chlorothalonil & métabolites (dont M12, R417888, R471811) : 2–2,6 µg/L → <0,02 …" at bounding box center [801, 548] width 1057 height 25
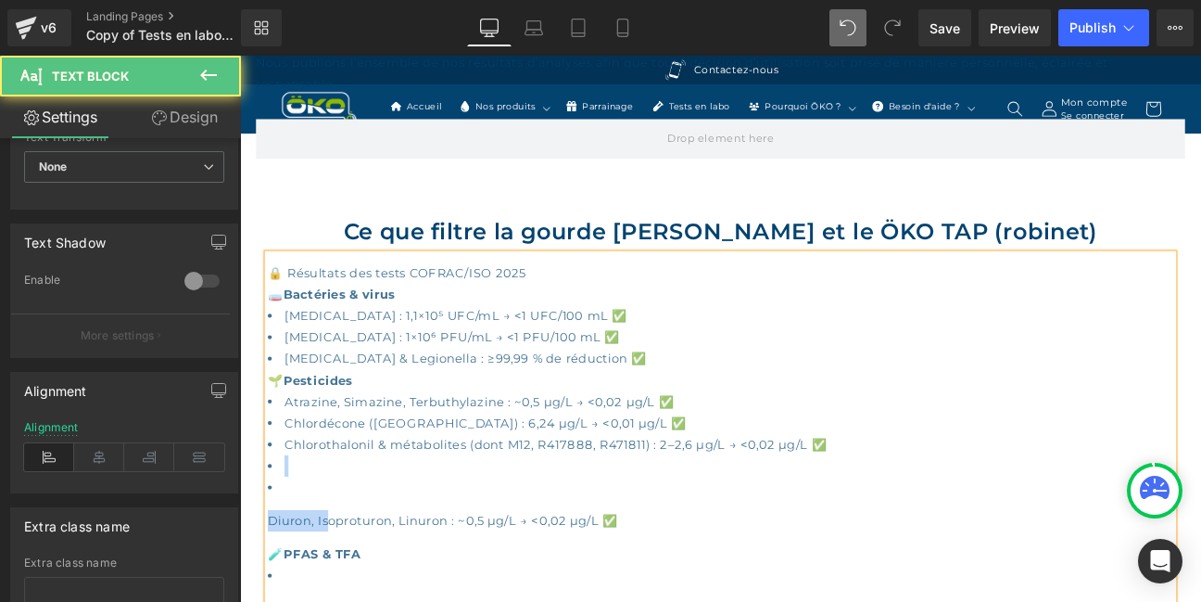
drag, startPoint x: 342, startPoint y: 572, endPoint x: 281, endPoint y: 546, distance: 66.5
click at [281, 546] on ul "Atrazine, Simazine, Terbuthylazine : ~0,5 µg/L → <0,02 µg/L ✅ Chlordécone (Anti…" at bounding box center [801, 529] width 1057 height 164
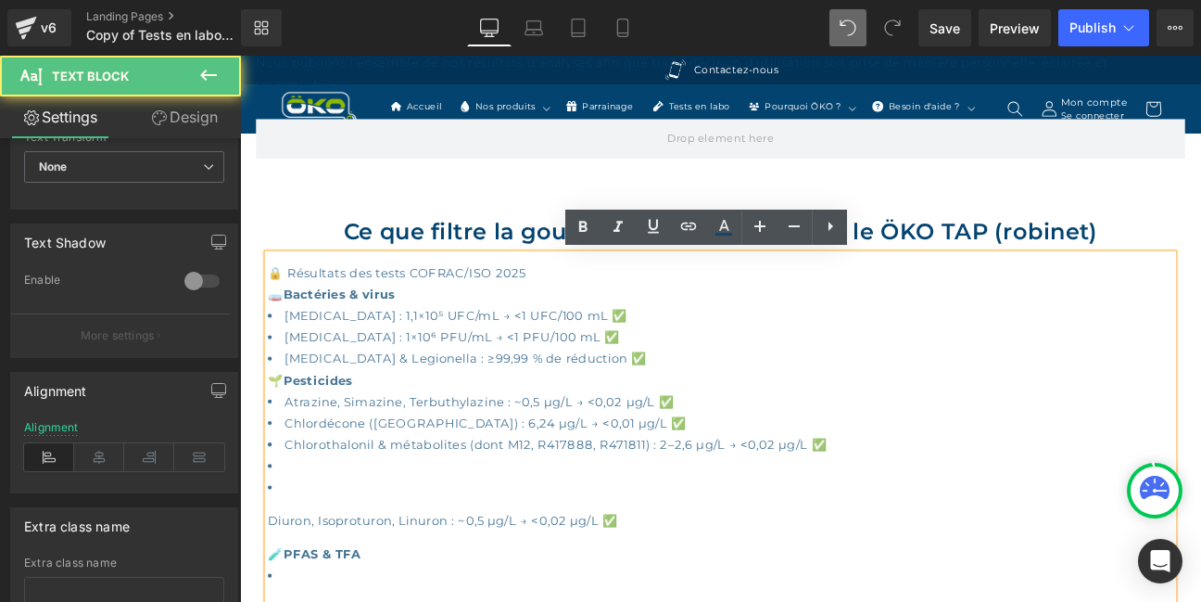
click at [299, 547] on li at bounding box center [801, 534] width 1057 height 25
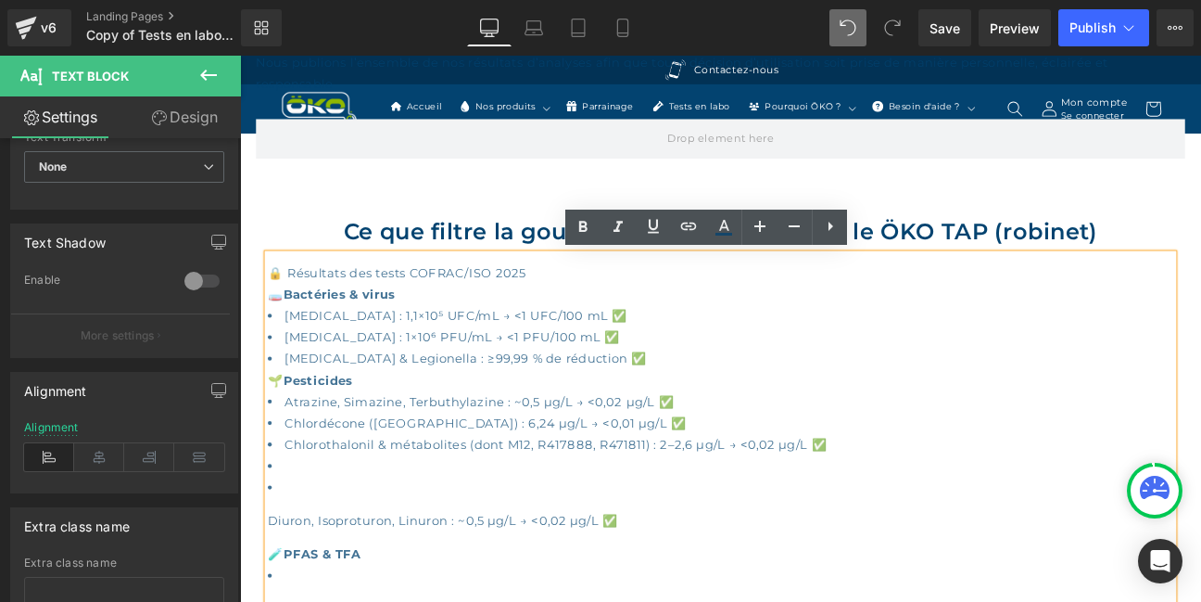
click at [278, 601] on p "Diuron, Isoproturon, Linuron : ~0,5 µg/L → <0,02 µg/L ✅" at bounding box center [801, 598] width 1057 height 25
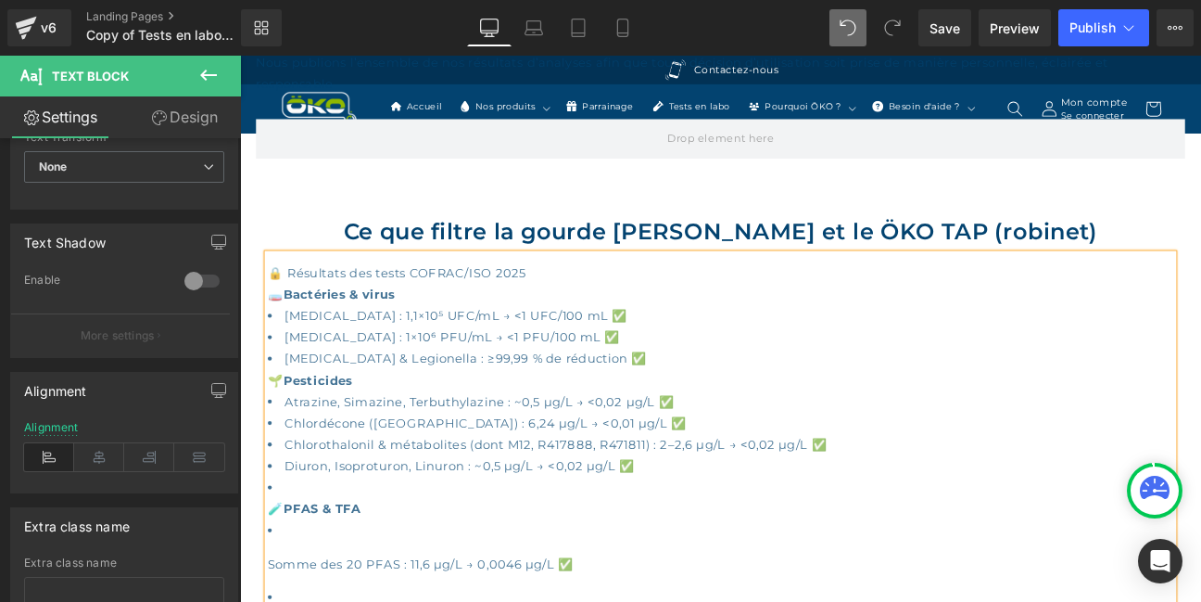
click at [286, 566] on li at bounding box center [801, 559] width 1057 height 25
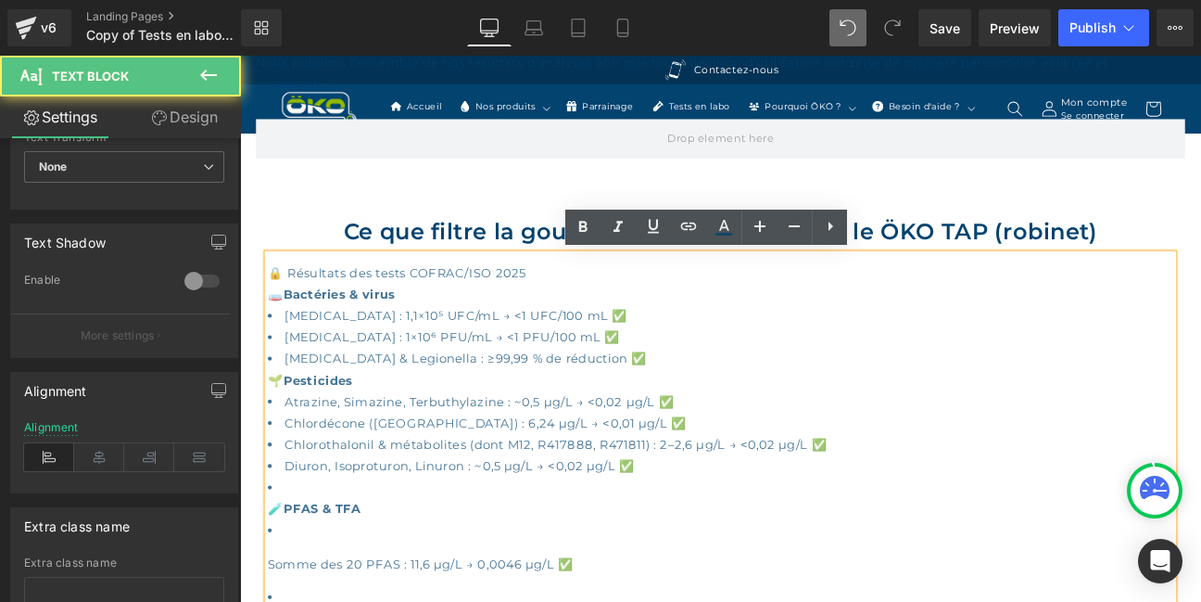
click at [320, 558] on li at bounding box center [801, 559] width 1057 height 25
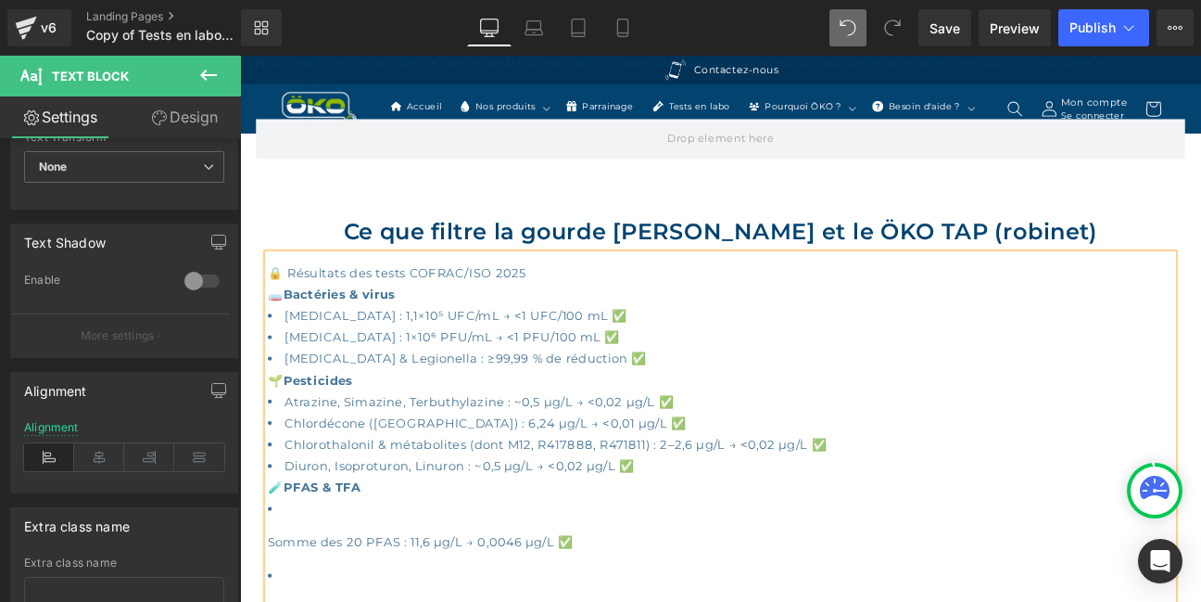
click at [287, 582] on li "Somme des 20 PFAS : 11,6 µg/L → 0,0046 µg/L ✅" at bounding box center [801, 604] width 1057 height 64
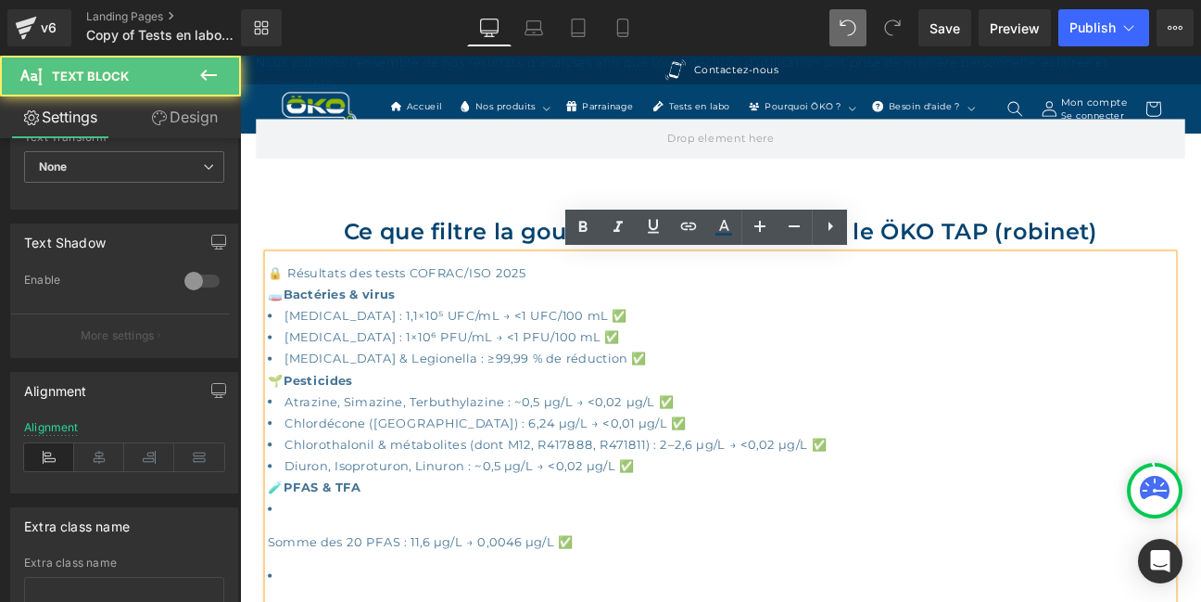
drag, startPoint x: 283, startPoint y: 579, endPoint x: 292, endPoint y: 574, distance: 10.8
click at [283, 578] on li "Somme des 20 PFAS : 11,6 µg/L → 0,0046 µg/L ✅" at bounding box center [801, 604] width 1057 height 64
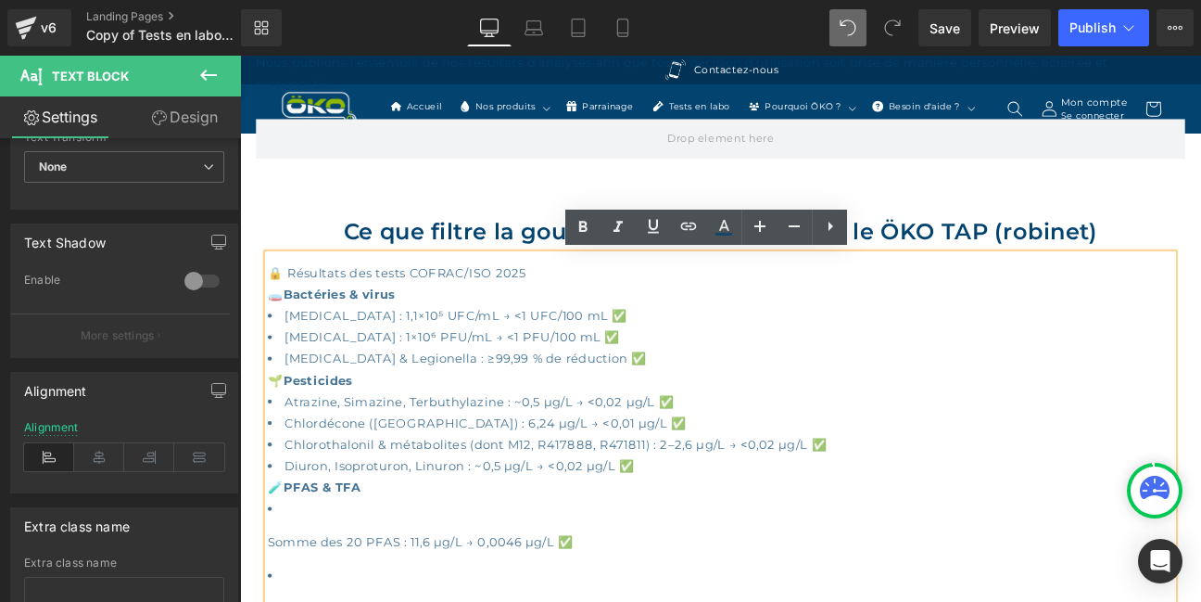
click at [411, 559] on p "🧪 PFAS & TFA" at bounding box center [801, 559] width 1057 height 25
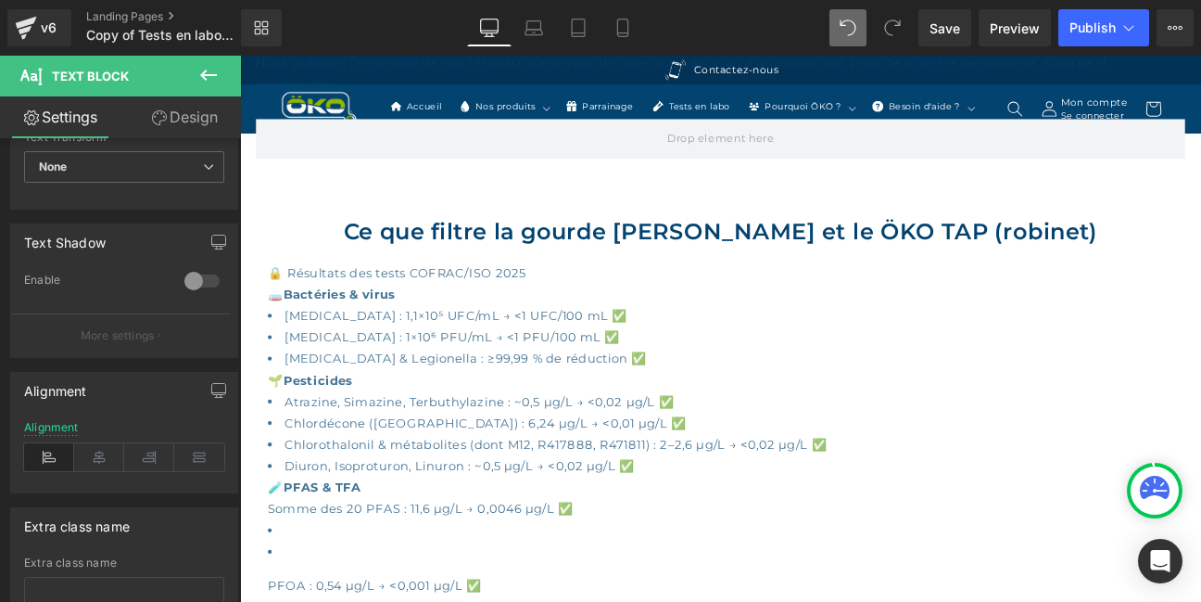
click at [578, 520] on div "Rendering Content" at bounding box center [601, 528] width 114 height 20
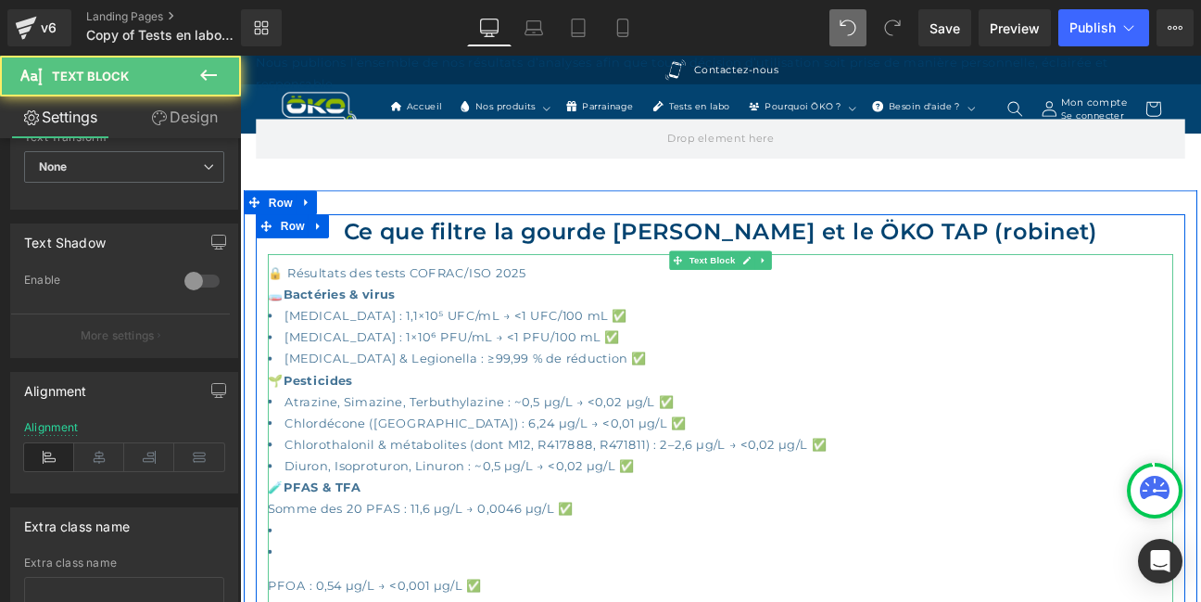
click at [639, 588] on p "Somme des 20 PFAS : 11,6 µg/L → 0,0046 µg/L ✅" at bounding box center [801, 584] width 1057 height 25
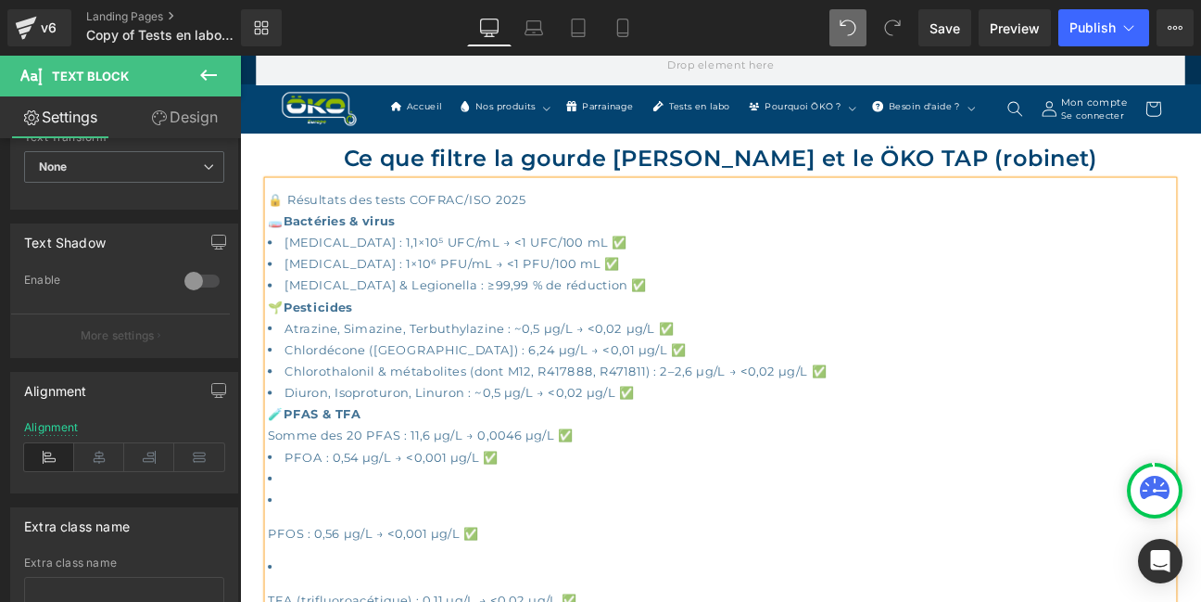
scroll to position [1233, 0]
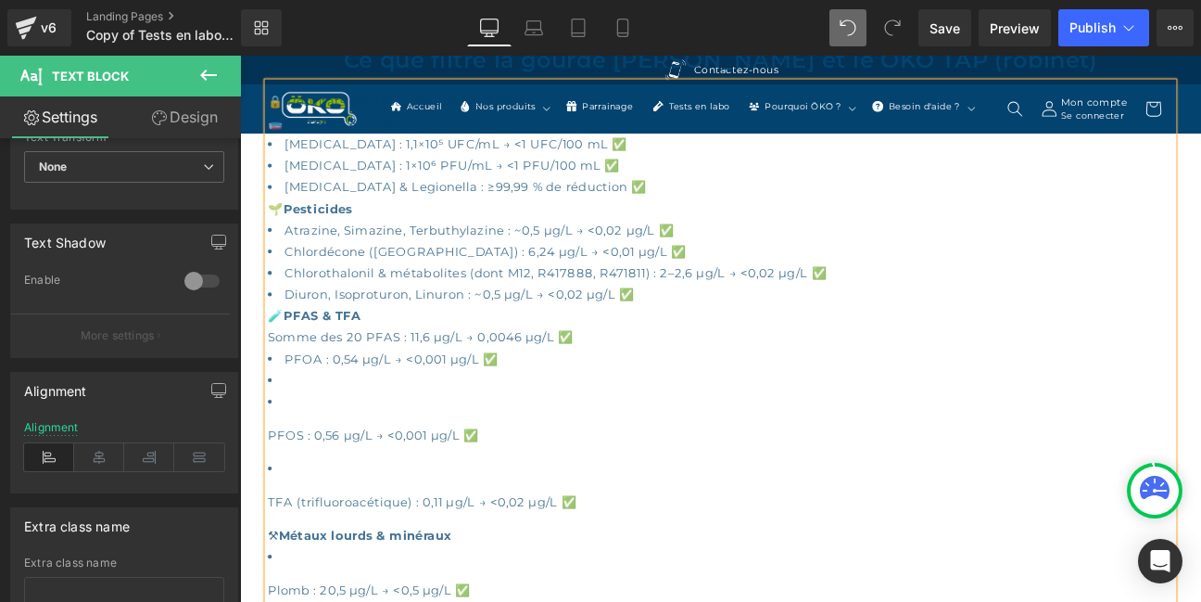
click at [276, 501] on p "PFOS : 0,56 µg/L → <0,001 µg/L ✅" at bounding box center [801, 498] width 1057 height 25
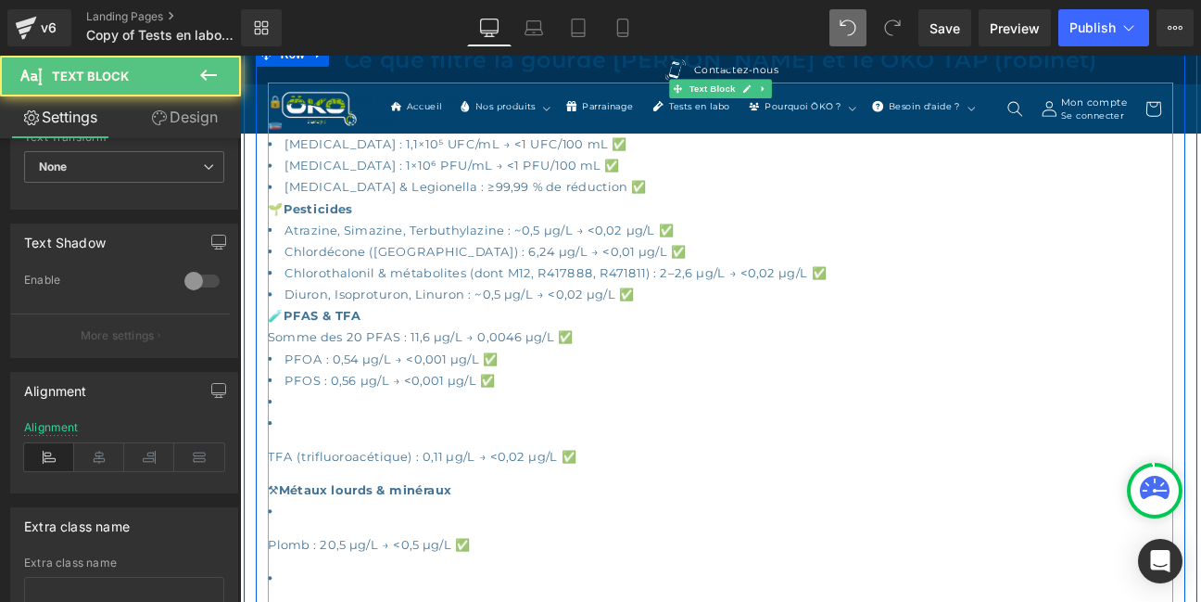
click at [280, 528] on p "TFA (trifluoroacétique) : 0,11 µg/L → <0,02 µg/L ✅" at bounding box center [801, 523] width 1057 height 25
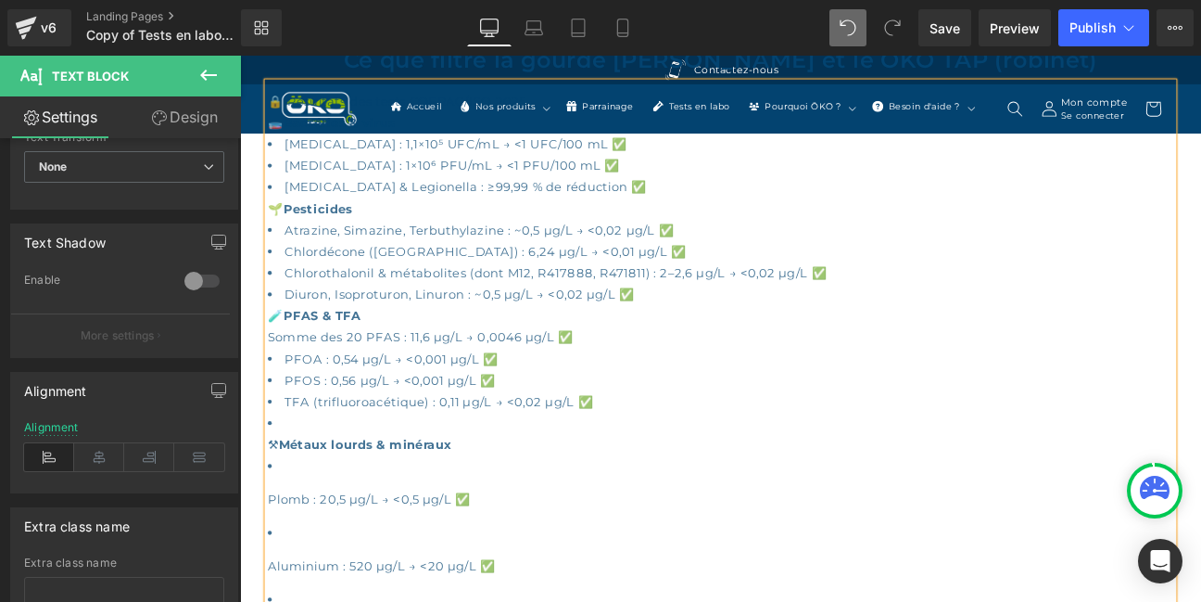
click at [301, 489] on li at bounding box center [801, 484] width 1057 height 25
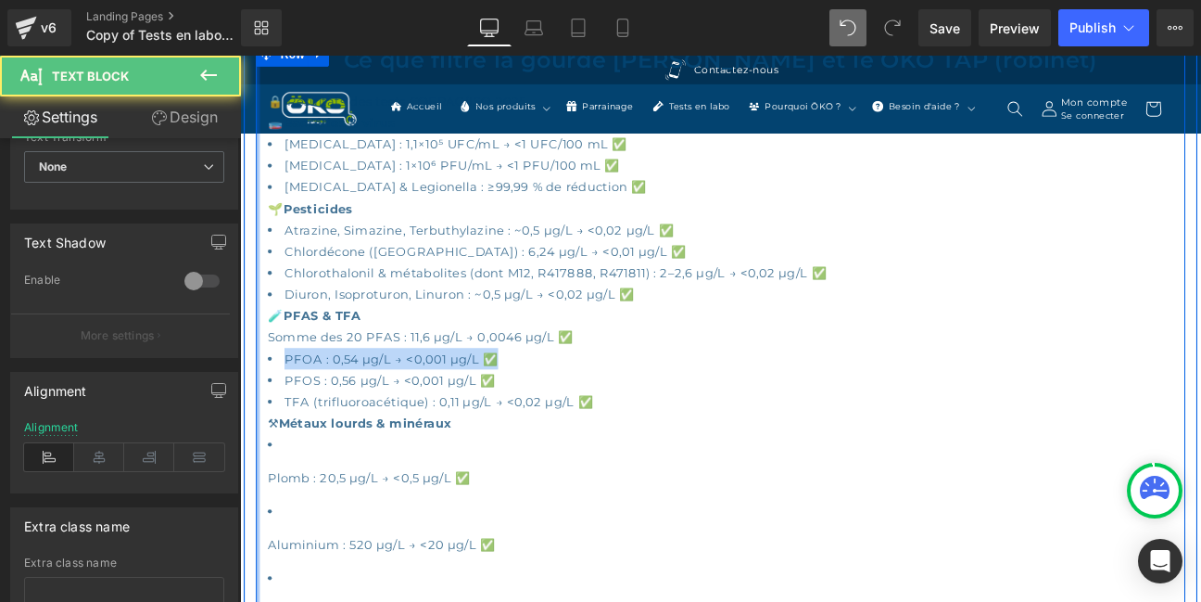
drag, startPoint x: 547, startPoint y: 413, endPoint x: 262, endPoint y: 411, distance: 284.6
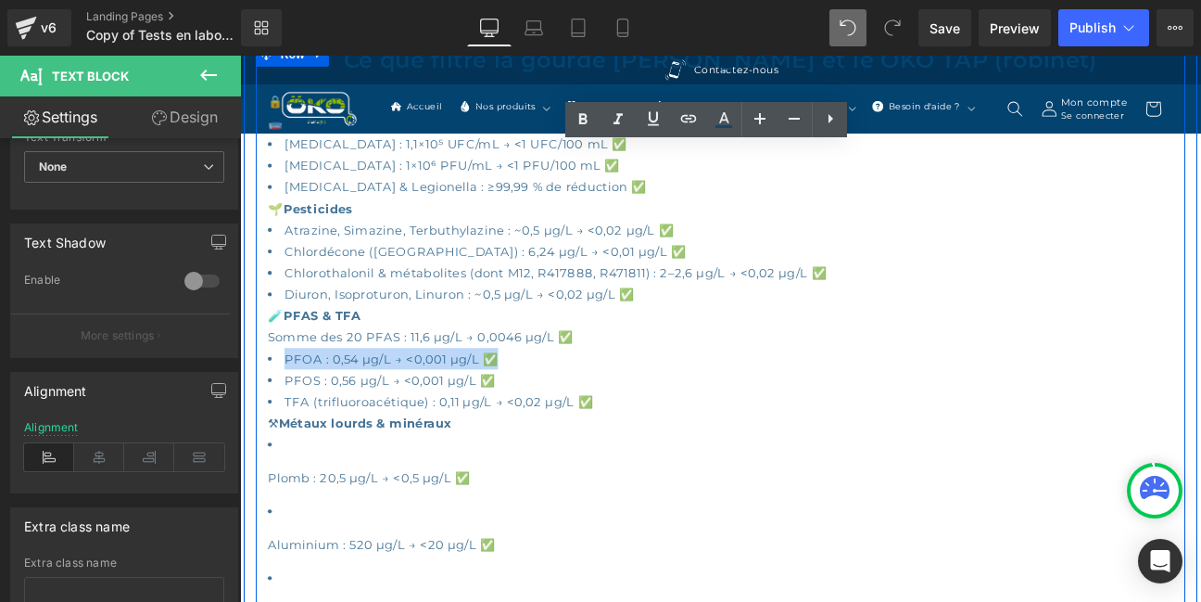
copy li "PFOA : 0,54 µg/L → <0,001 µg/L ✅"
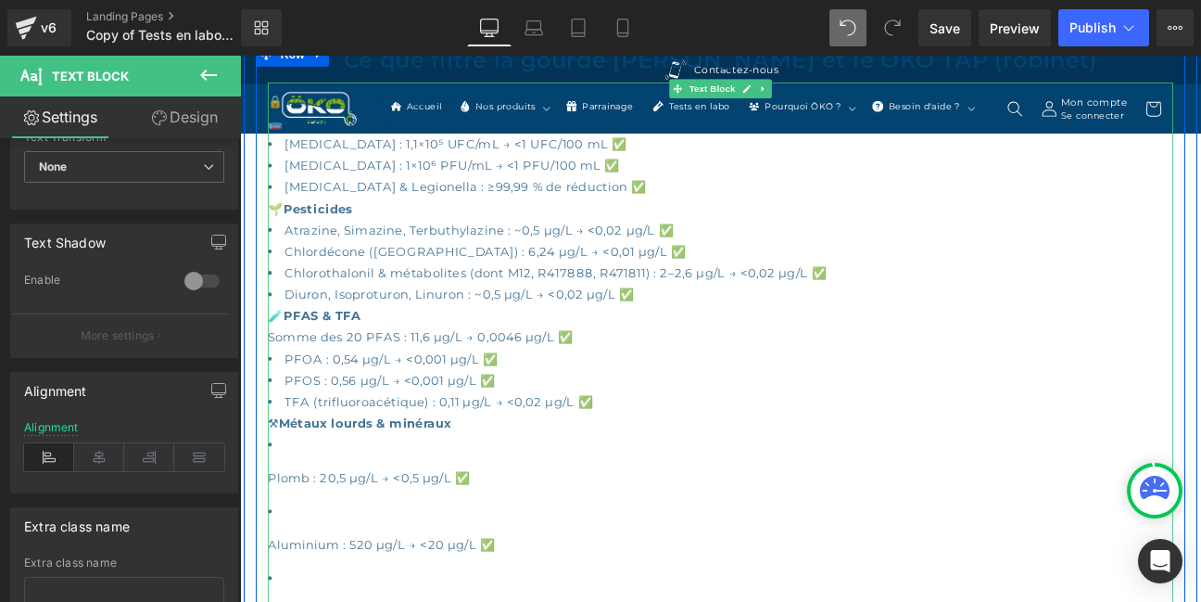
click at [399, 367] on p "🧪 PFAS & TFA" at bounding box center [801, 359] width 1057 height 25
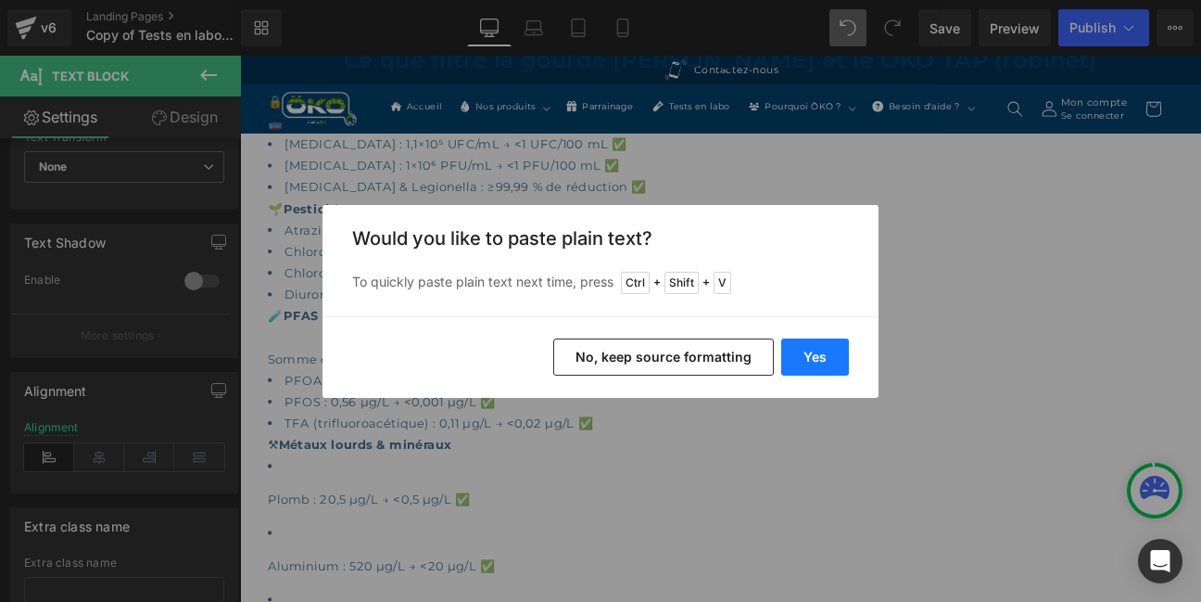
click at [826, 357] on button "Yes" at bounding box center [816, 356] width 68 height 37
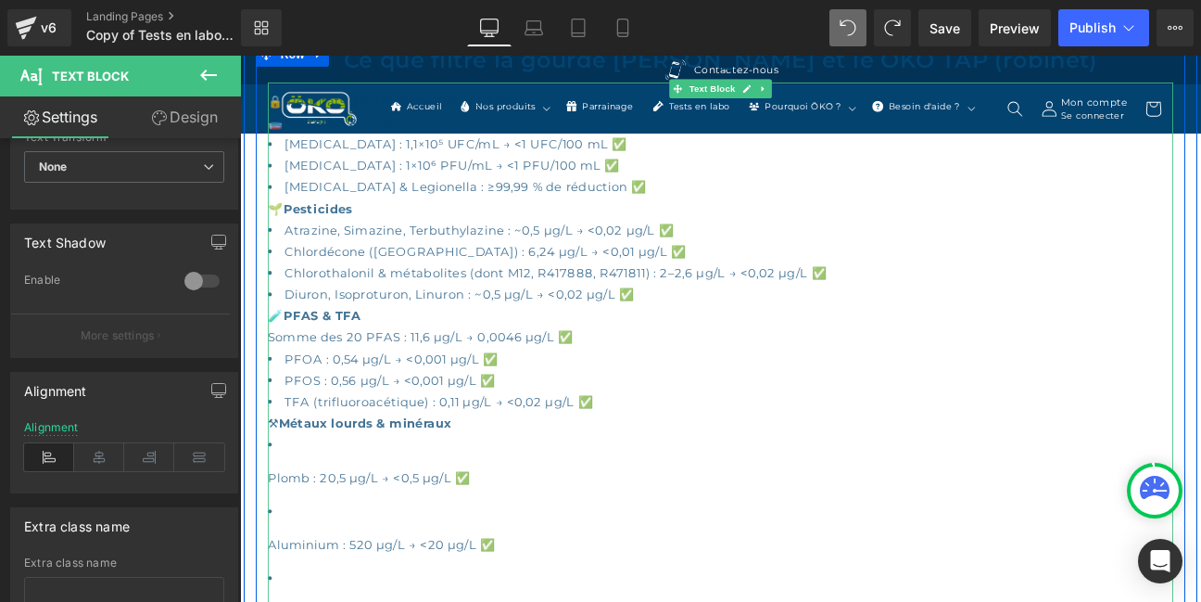
click at [278, 389] on p "Somme des 20 PFAS : 11,6 µg/L → 0,0046 µg/L ✅" at bounding box center [801, 384] width 1057 height 25
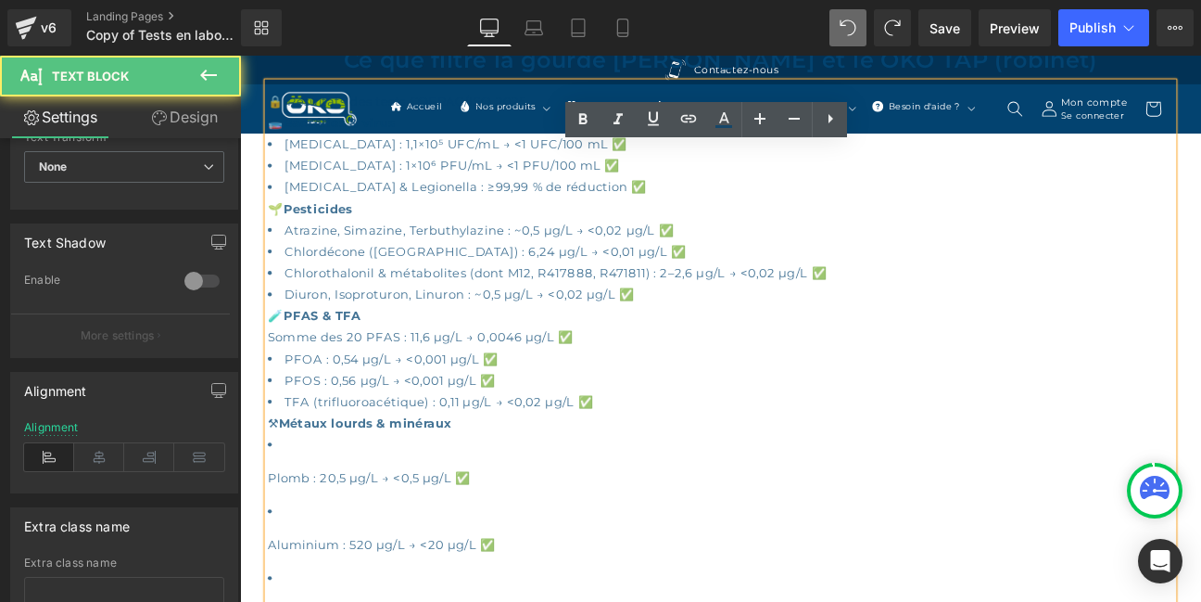
click at [274, 386] on p "Somme des 20 PFAS : 11,6 µg/L → 0,0046 µg/L ✅" at bounding box center [801, 384] width 1057 height 25
click at [282, 404] on li "PFOA : 0,54 µg/L → <0,001 µg/L ✅" at bounding box center [801, 409] width 1057 height 25
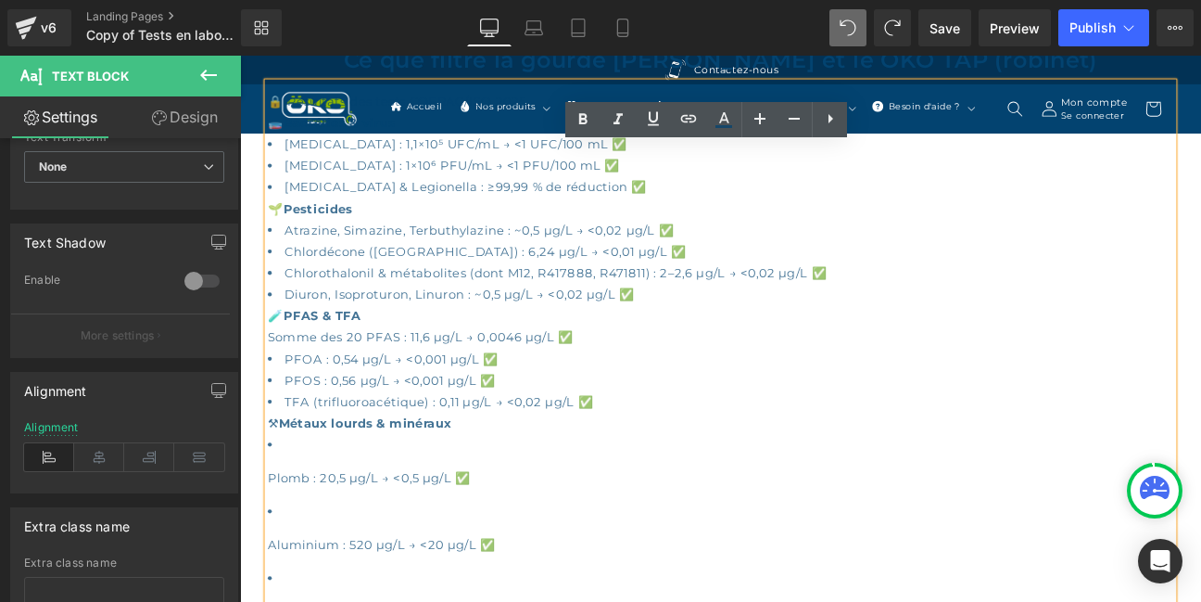
drag, startPoint x: 283, startPoint y: 404, endPoint x: 263, endPoint y: 404, distance: 19.5
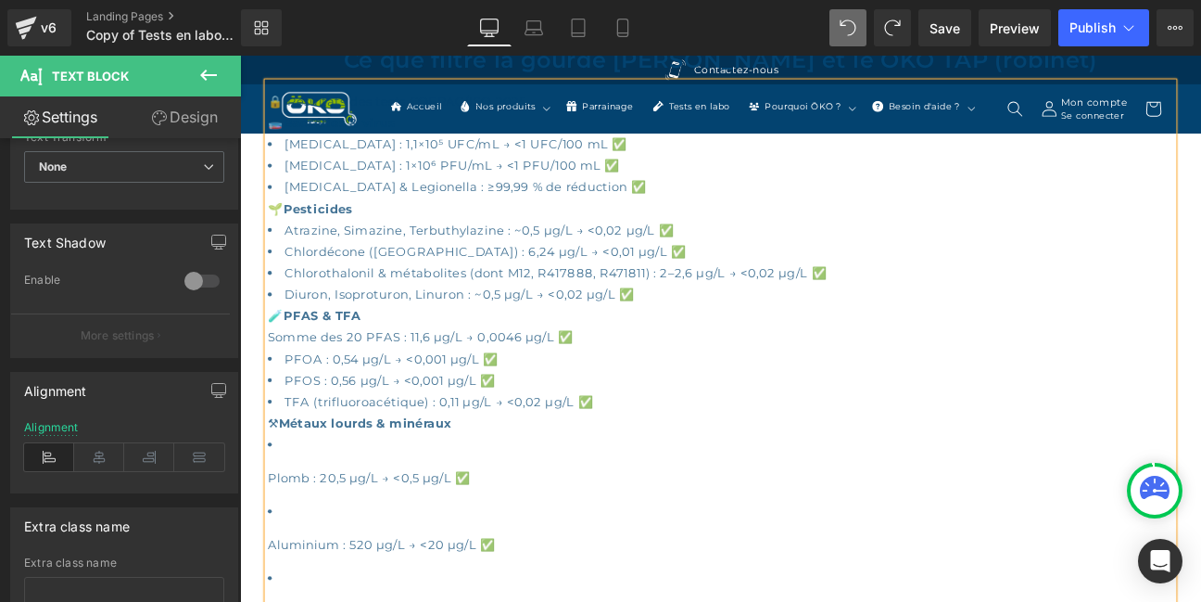
click at [276, 389] on p "Somme des 20 PFAS : 11,6 µg/L → 0,0046 µg/L ✅" at bounding box center [801, 384] width 1057 height 25
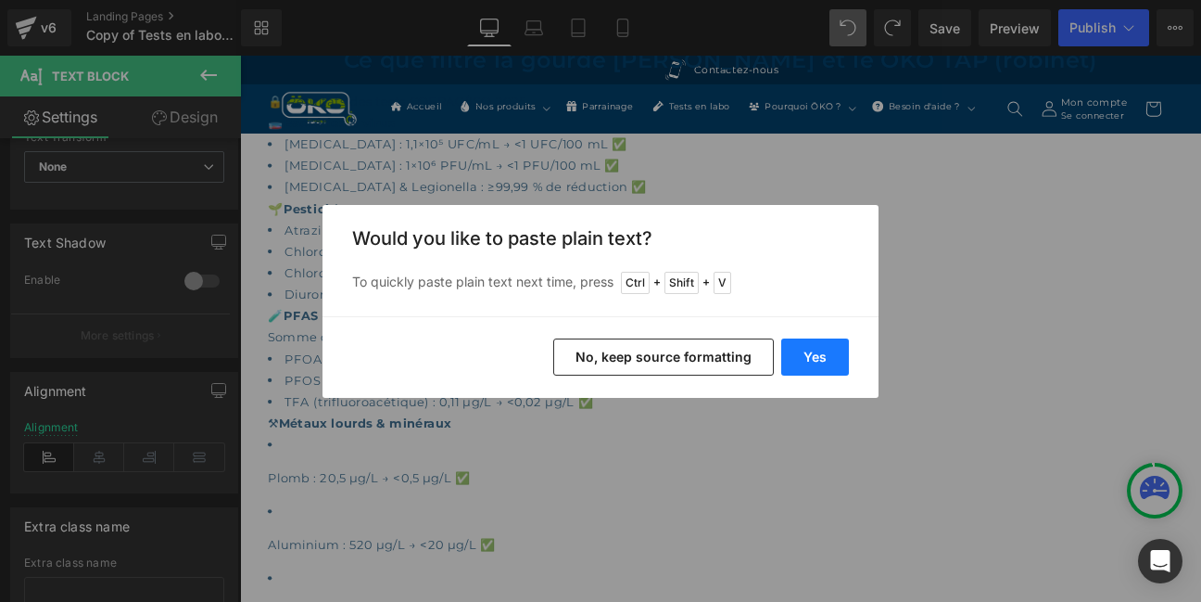
click at [798, 360] on button "Yes" at bounding box center [816, 356] width 68 height 37
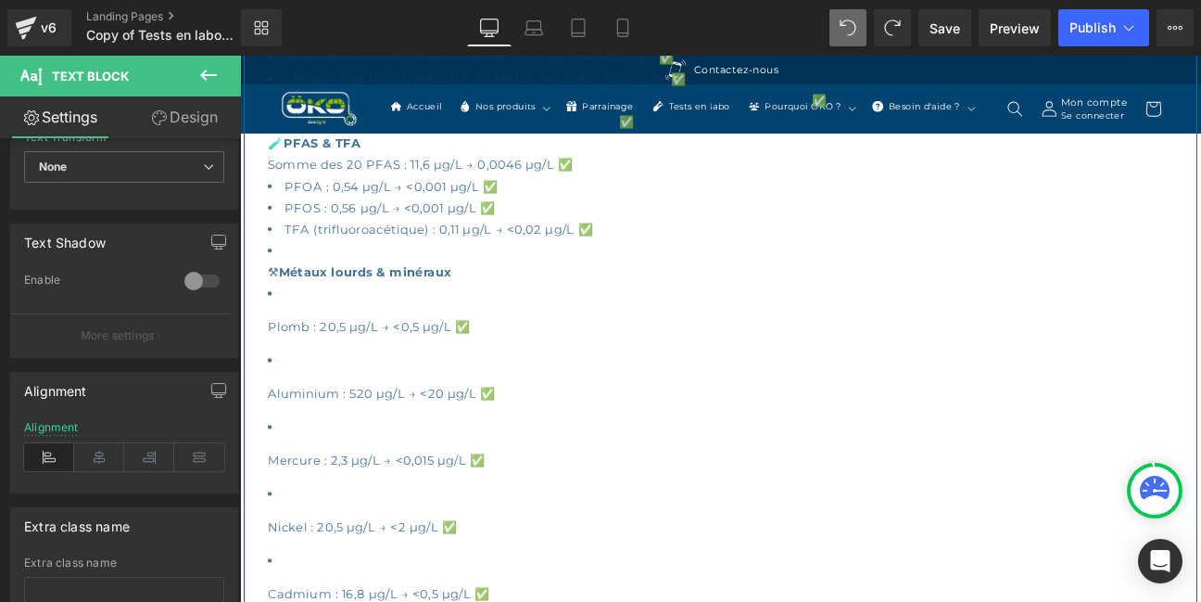
scroll to position [1433, 0]
